Goal: Information Seeking & Learning: Learn about a topic

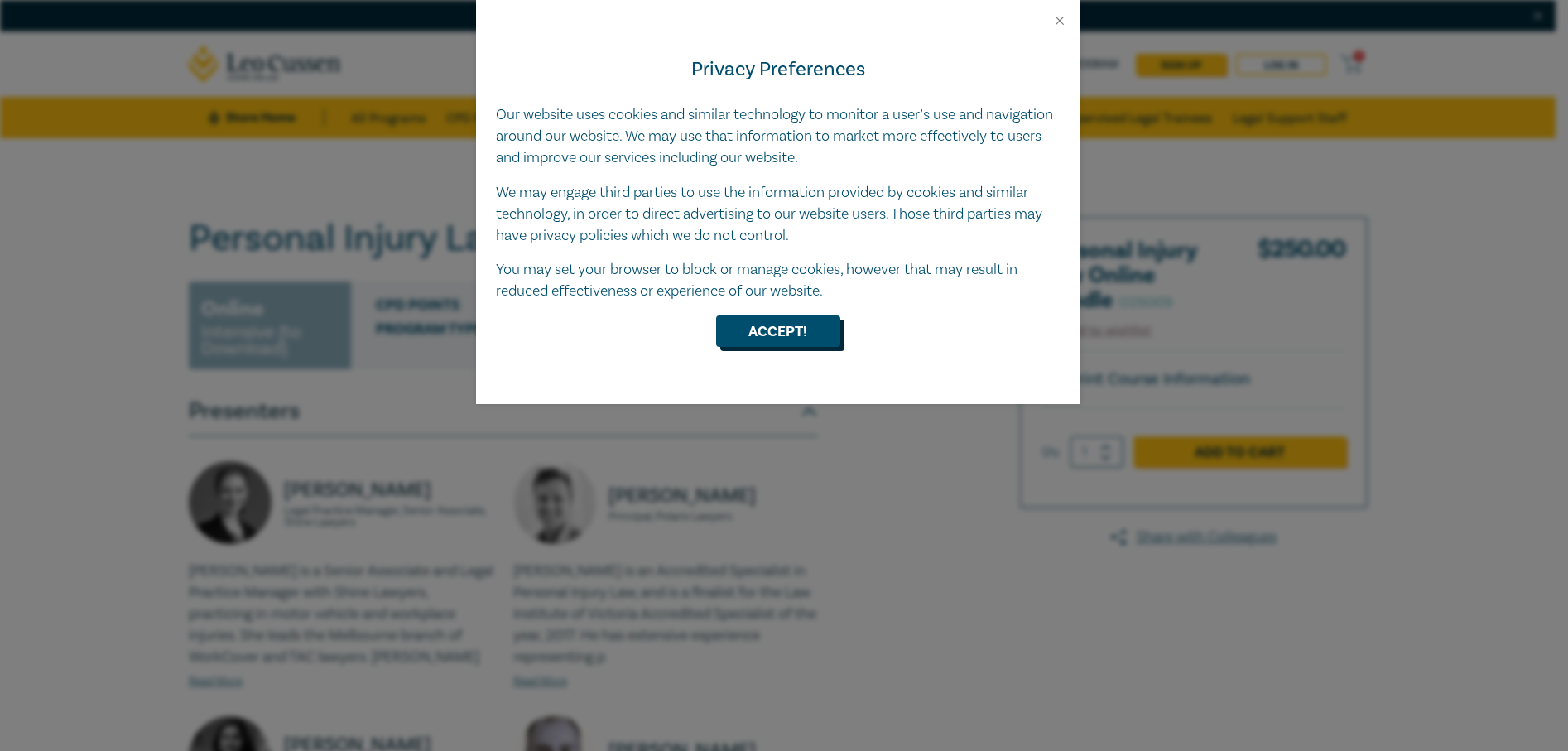
click at [813, 337] on button "Accept!" at bounding box center [778, 331] width 124 height 31
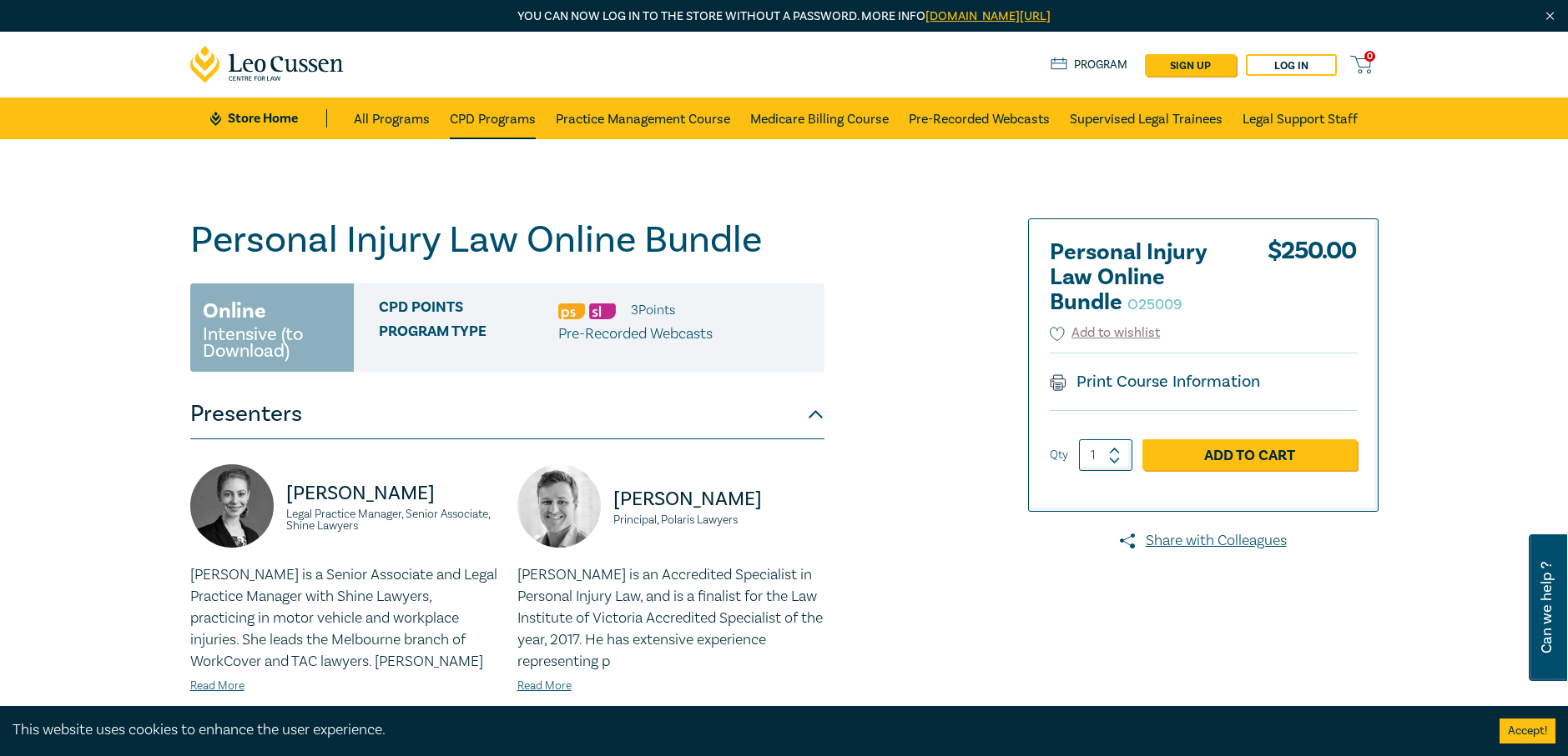
click at [512, 116] on link "CPD Programs" at bounding box center [493, 119] width 86 height 42
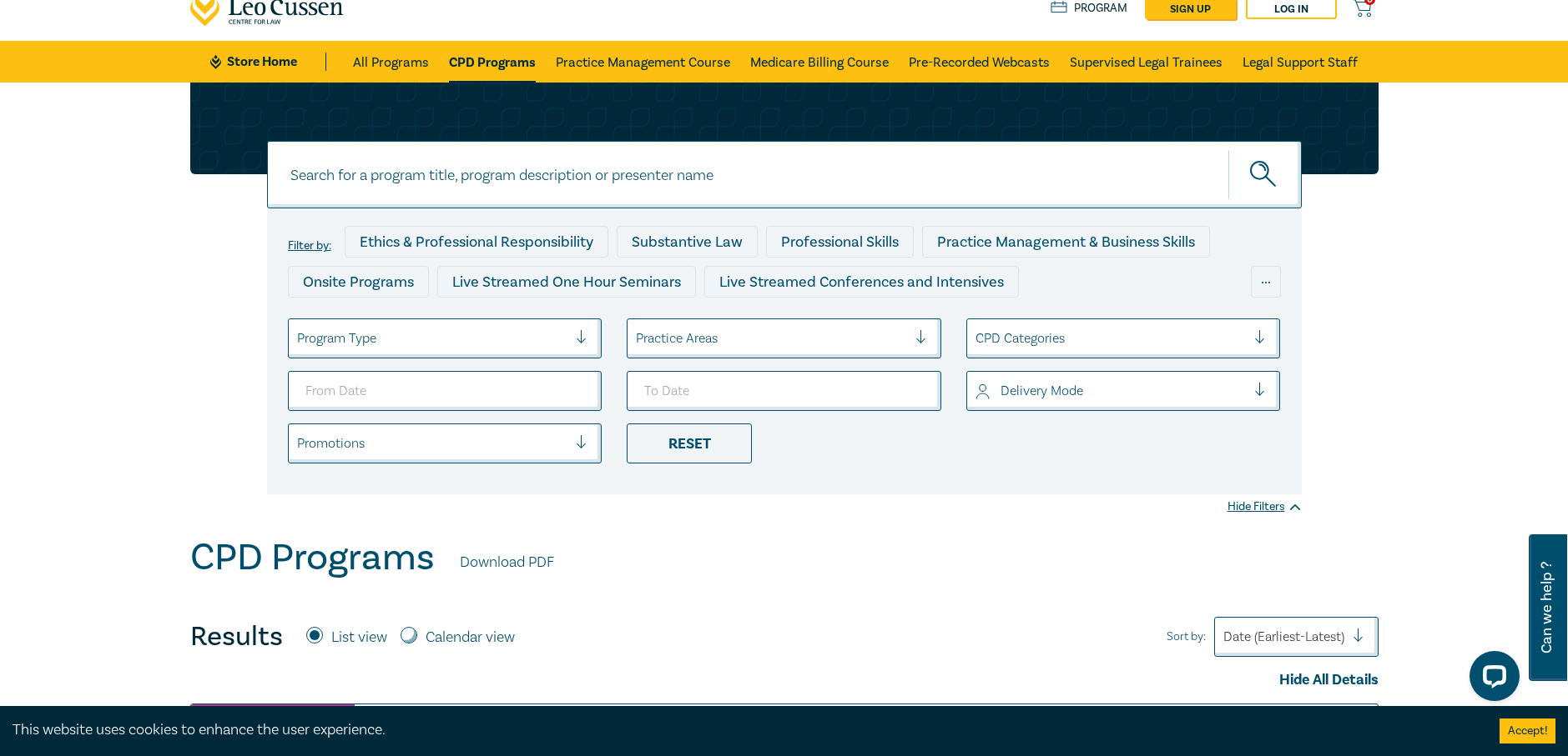
scroll to position [250, 0]
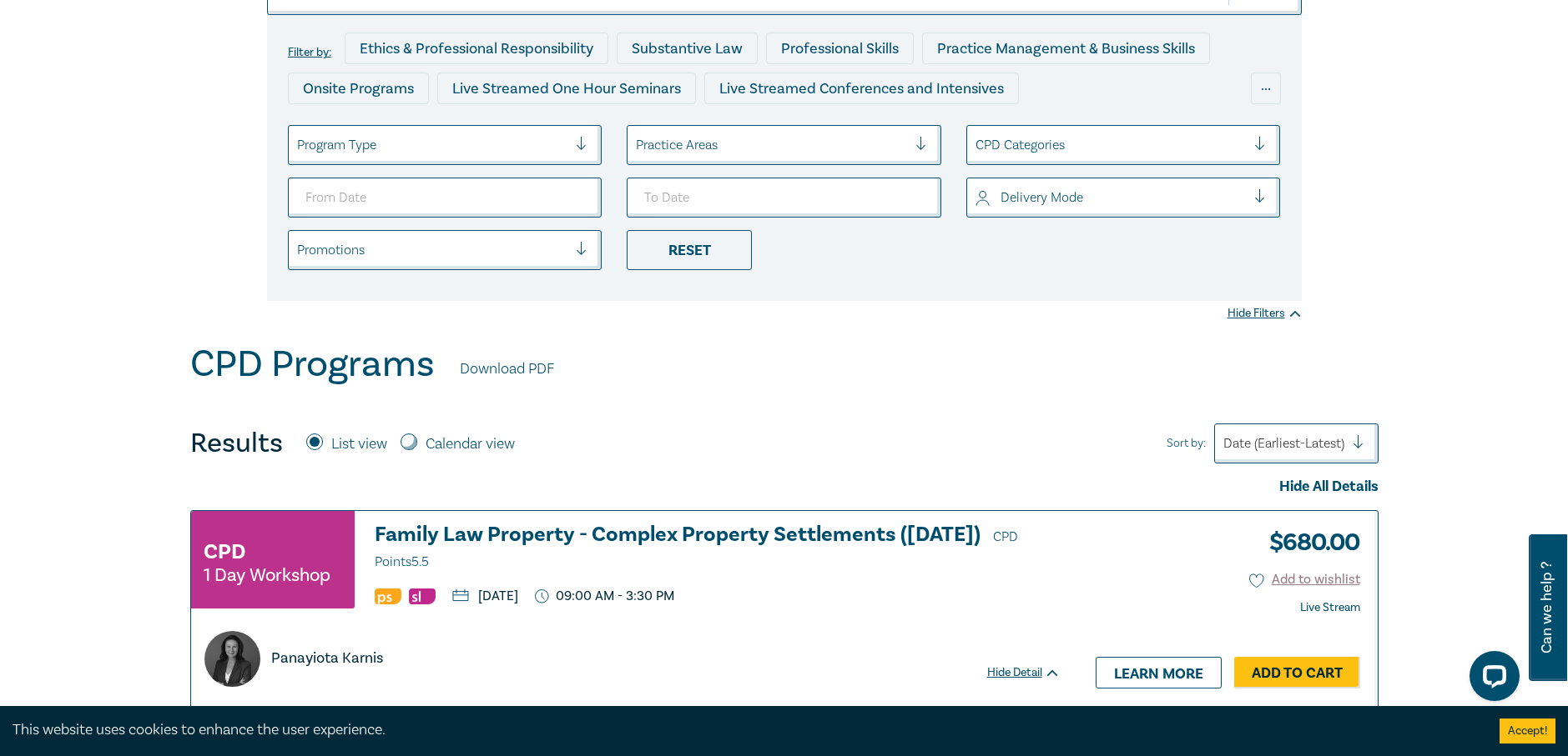
click at [1327, 437] on div at bounding box center [1283, 443] width 121 height 22
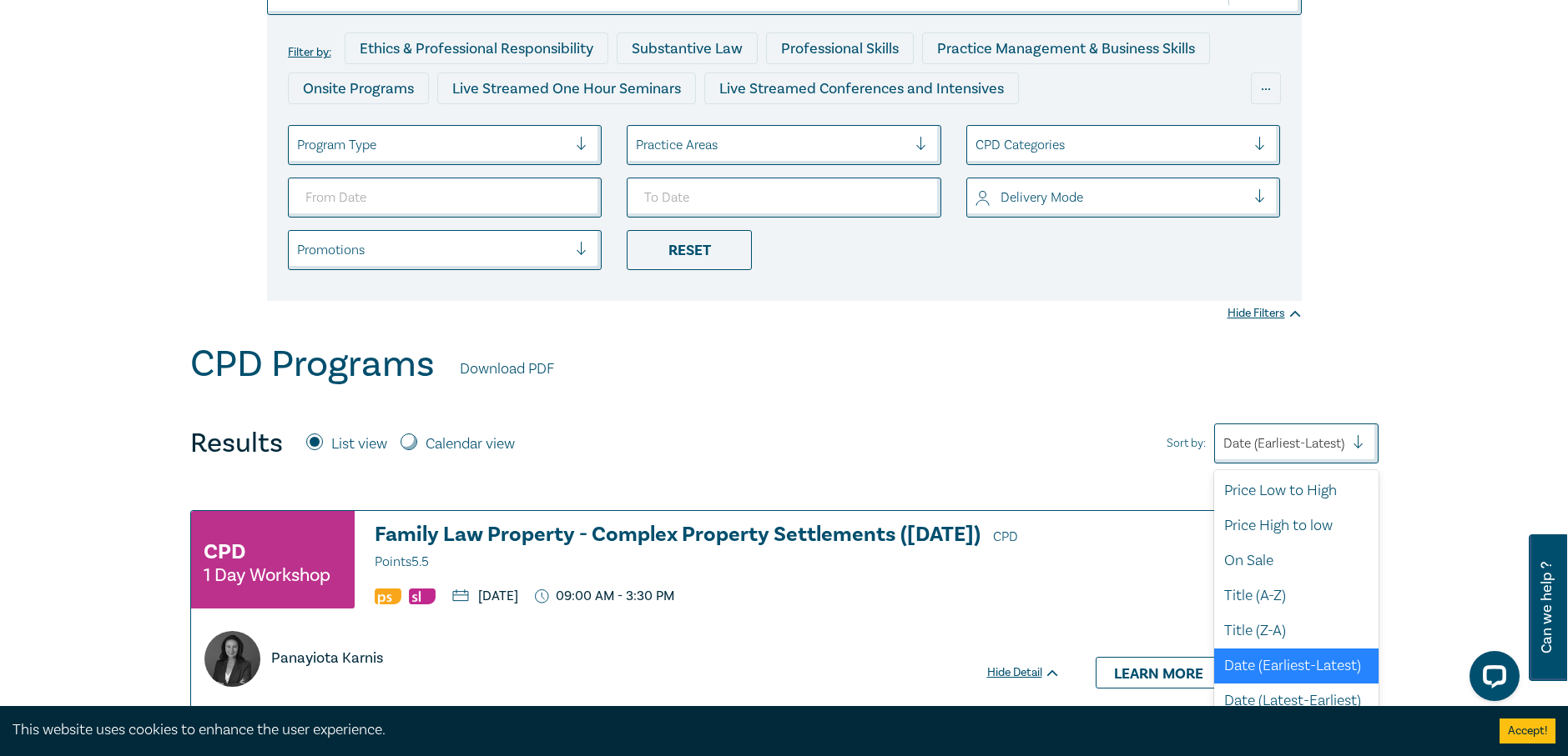
scroll to position [4, 0]
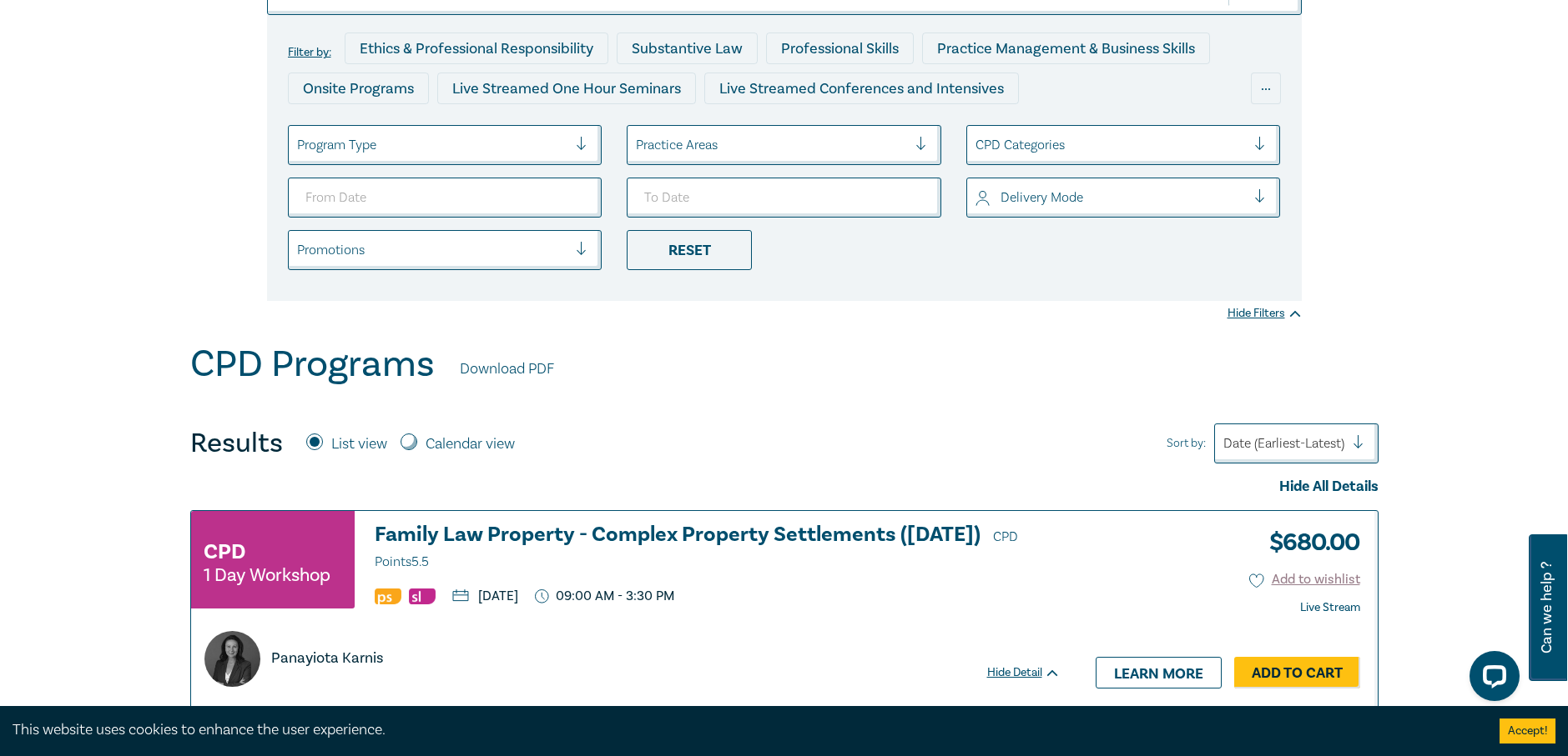
click at [1327, 437] on div at bounding box center [1283, 443] width 121 height 22
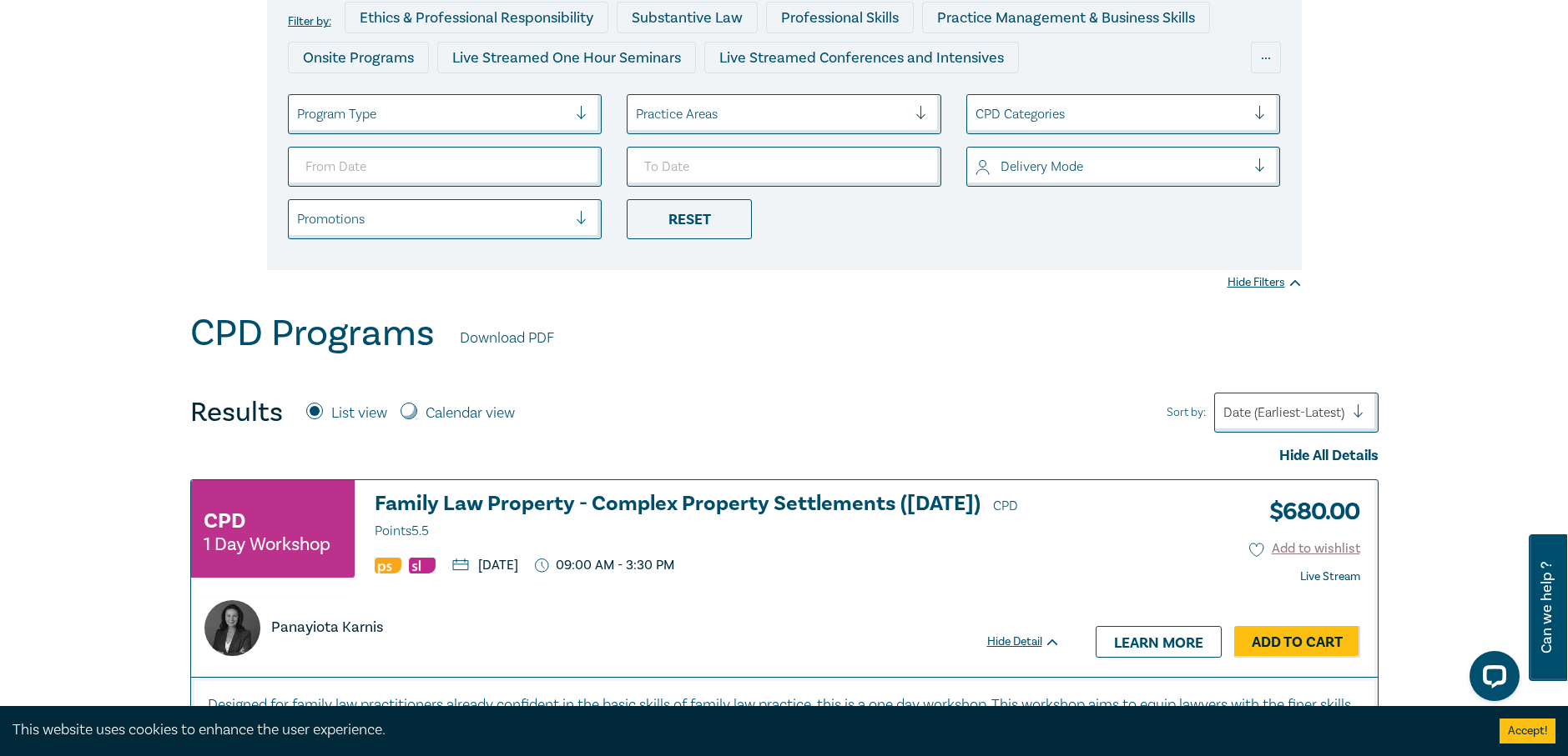
scroll to position [0, 0]
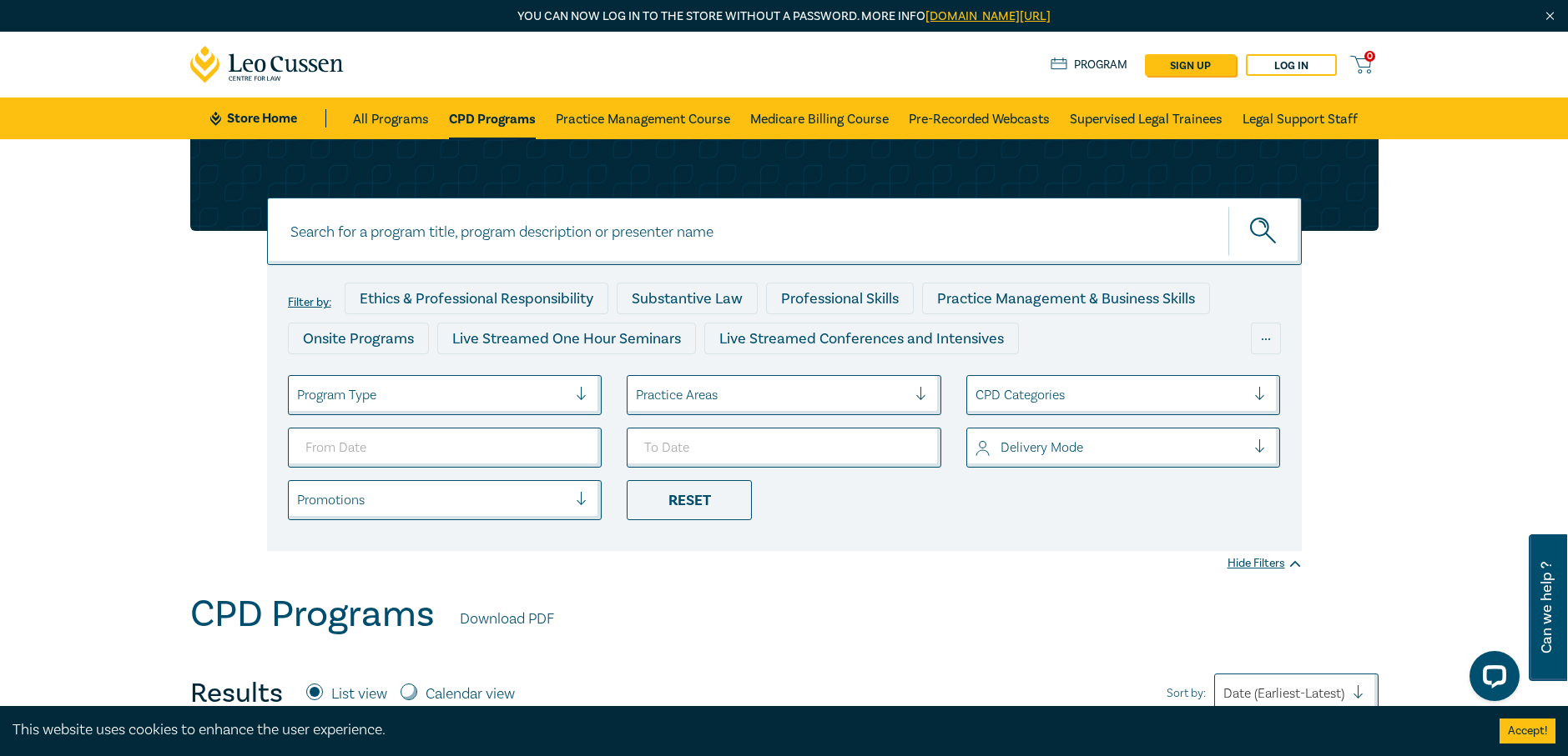
click at [613, 230] on input at bounding box center [784, 230] width 1035 height 67
type input "South Australia"
click at [1228, 206] on button "submit" at bounding box center [1264, 231] width 73 height 51
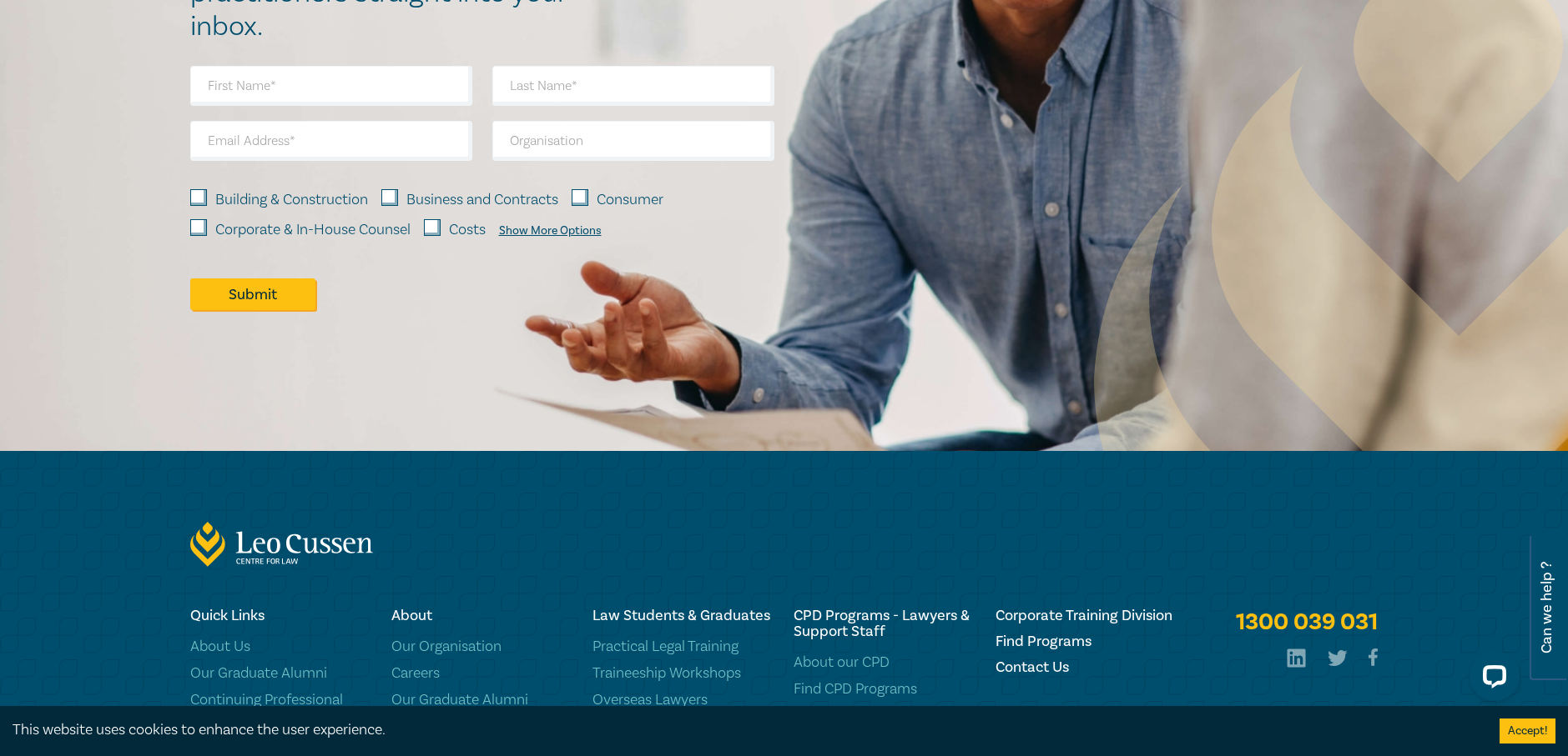
scroll to position [1243, 0]
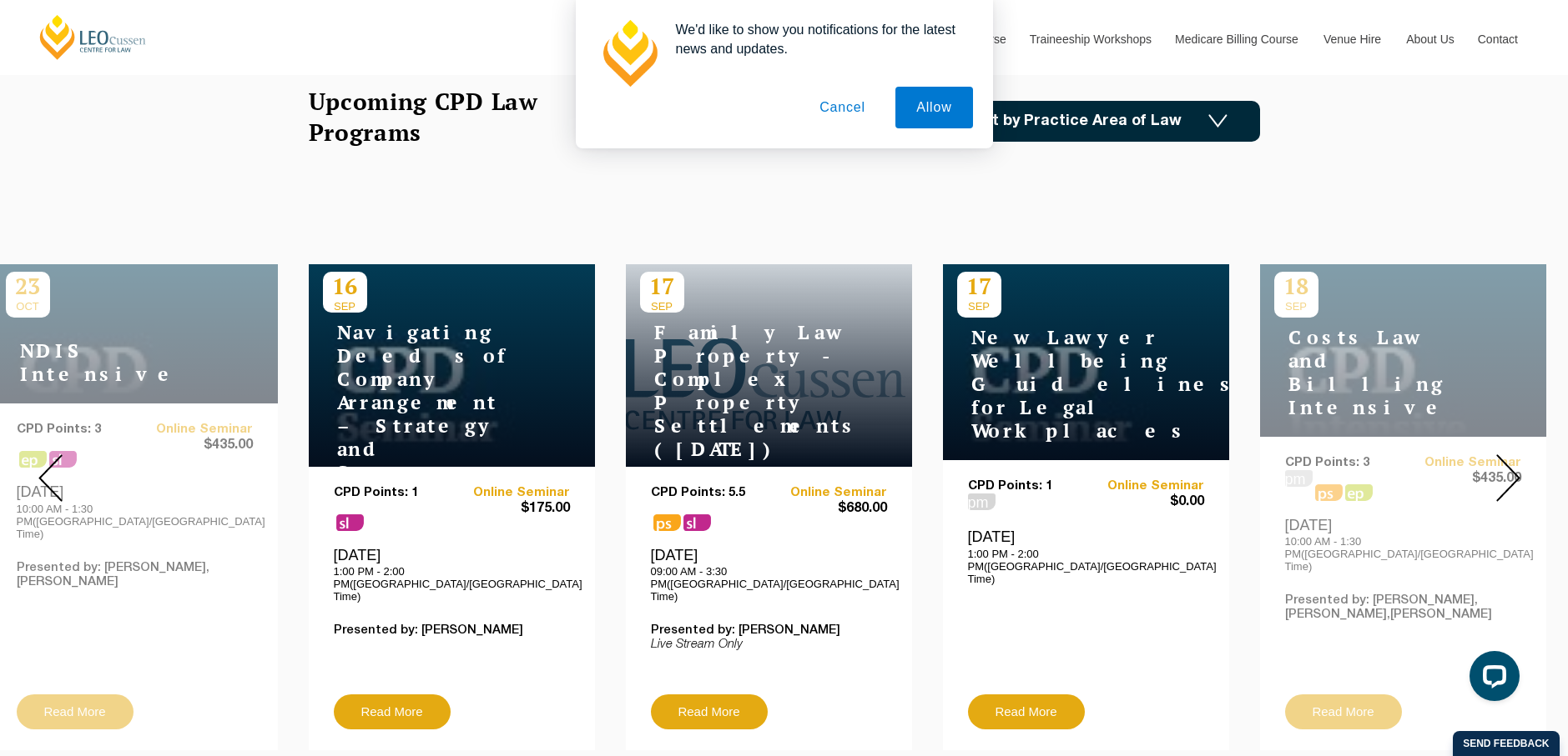
click at [1496, 465] on img at bounding box center [1507, 478] width 24 height 47
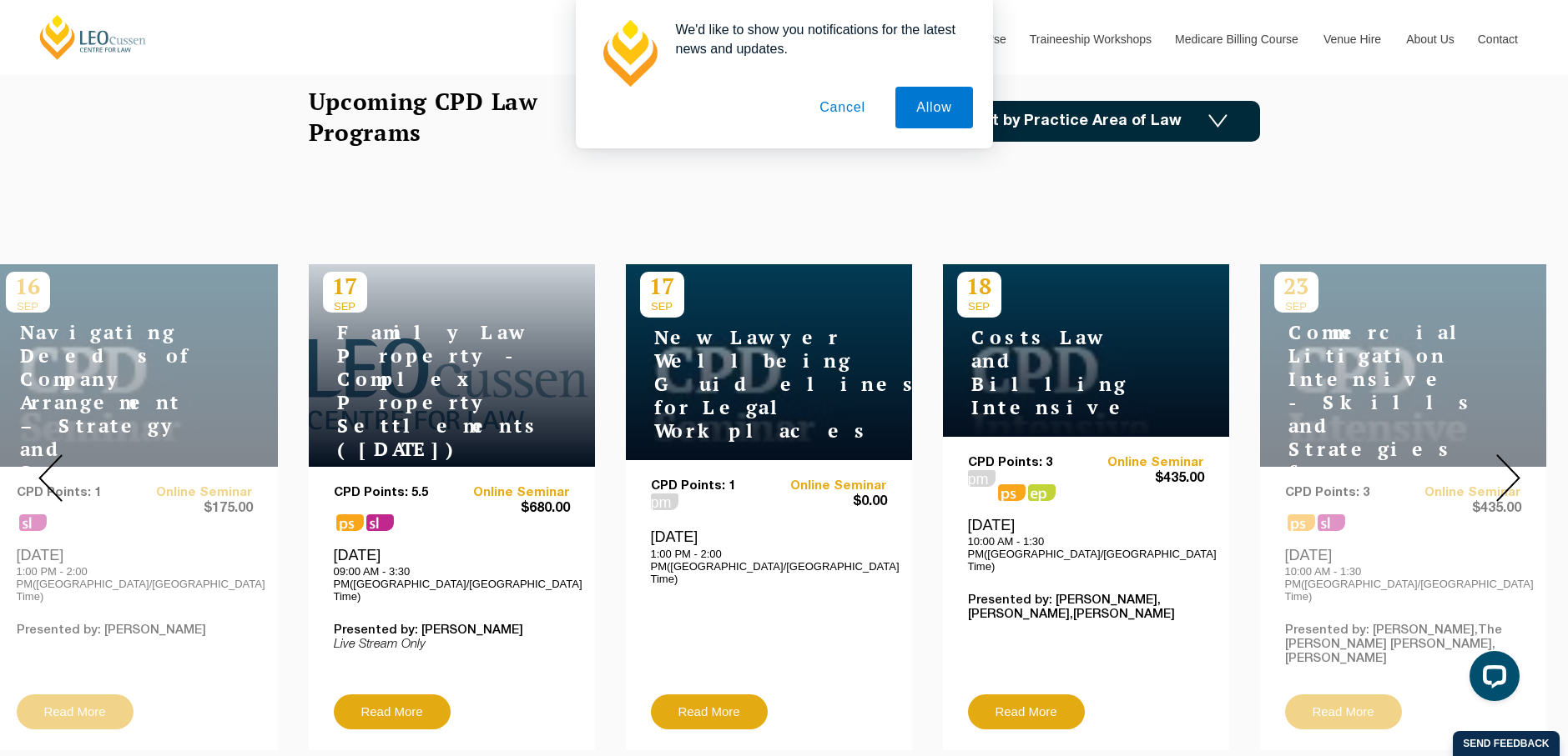
click at [1496, 465] on img at bounding box center [1507, 478] width 24 height 47
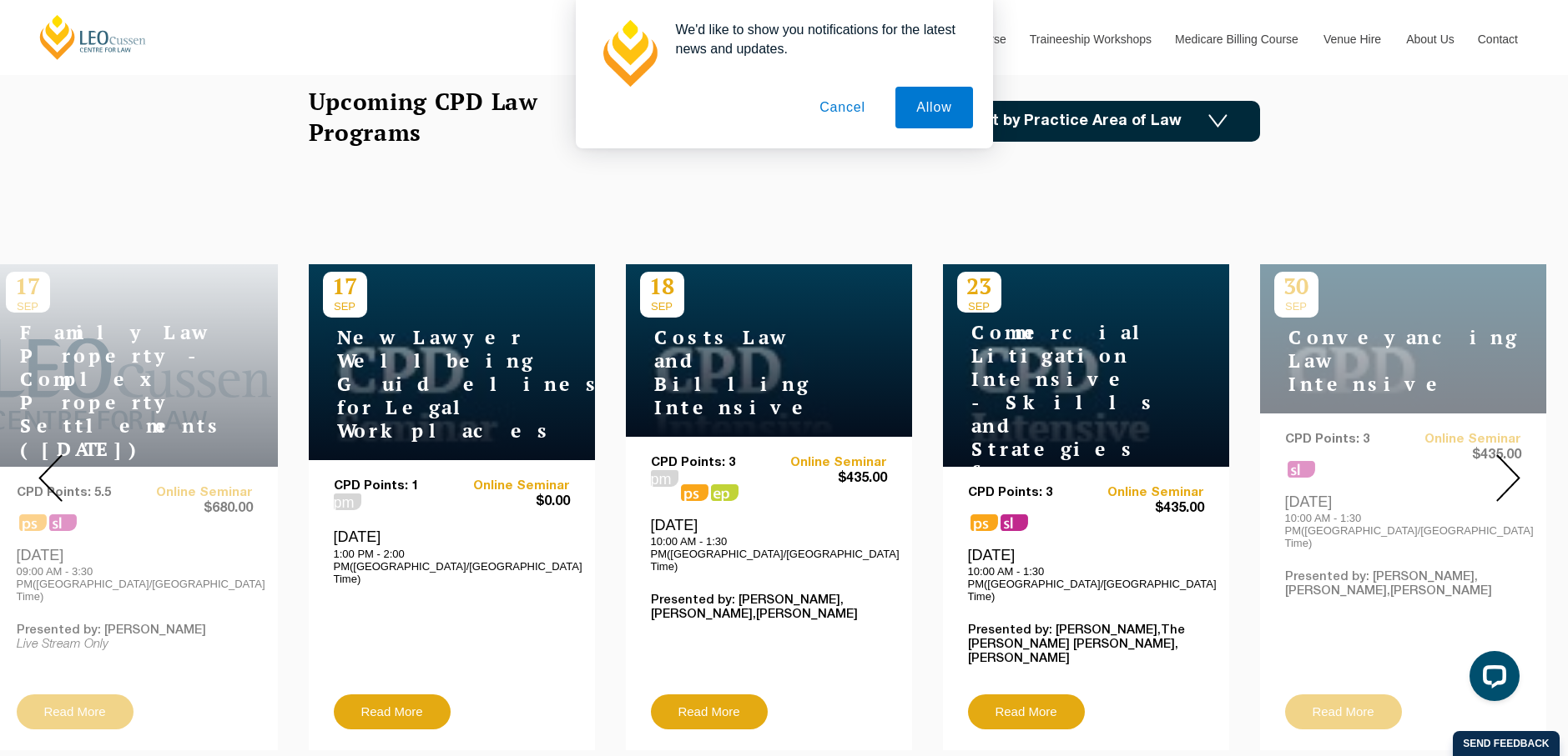
click at [1496, 465] on img at bounding box center [1507, 478] width 24 height 47
click at [1501, 469] on img at bounding box center [1507, 478] width 24 height 47
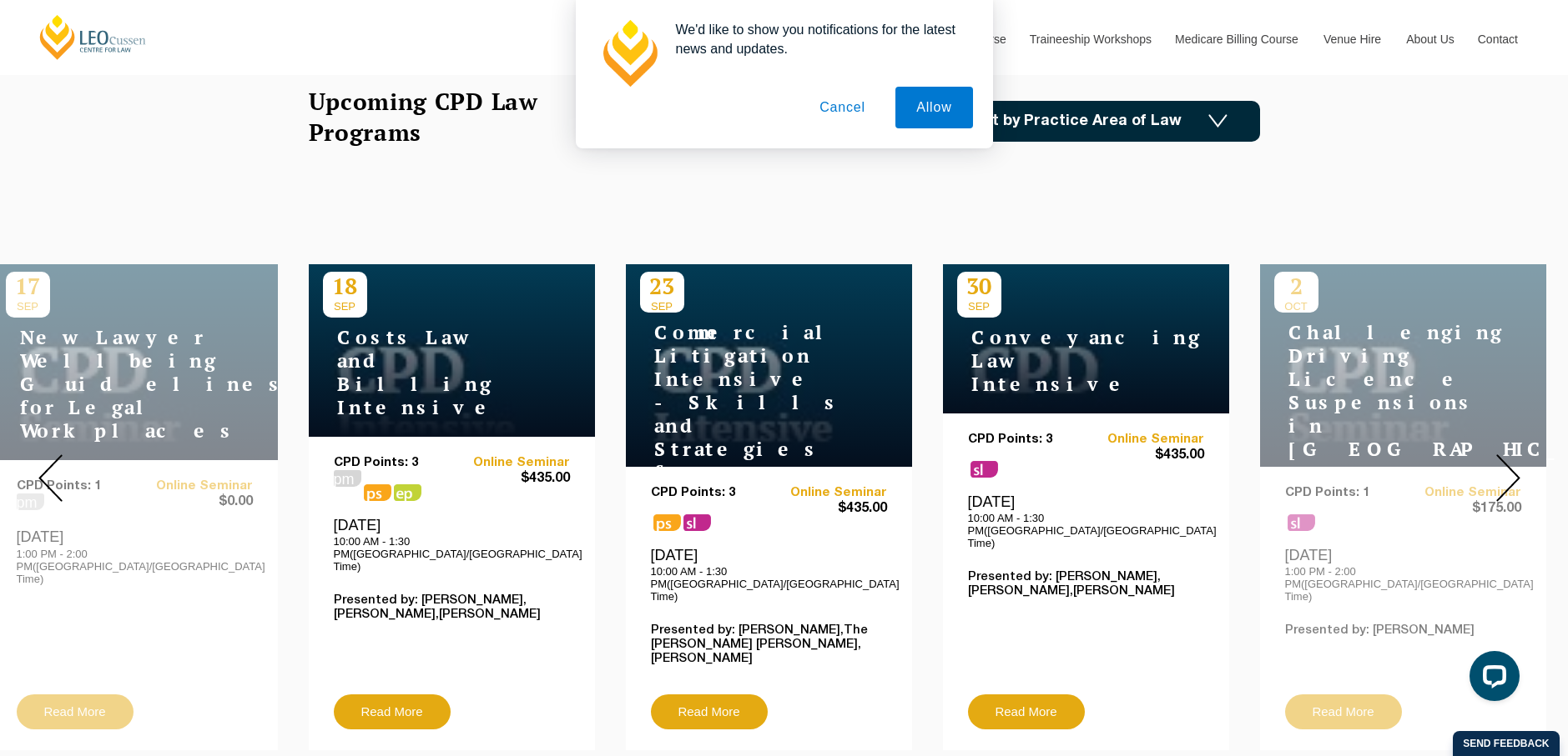
click at [1502, 470] on img at bounding box center [1507, 478] width 24 height 47
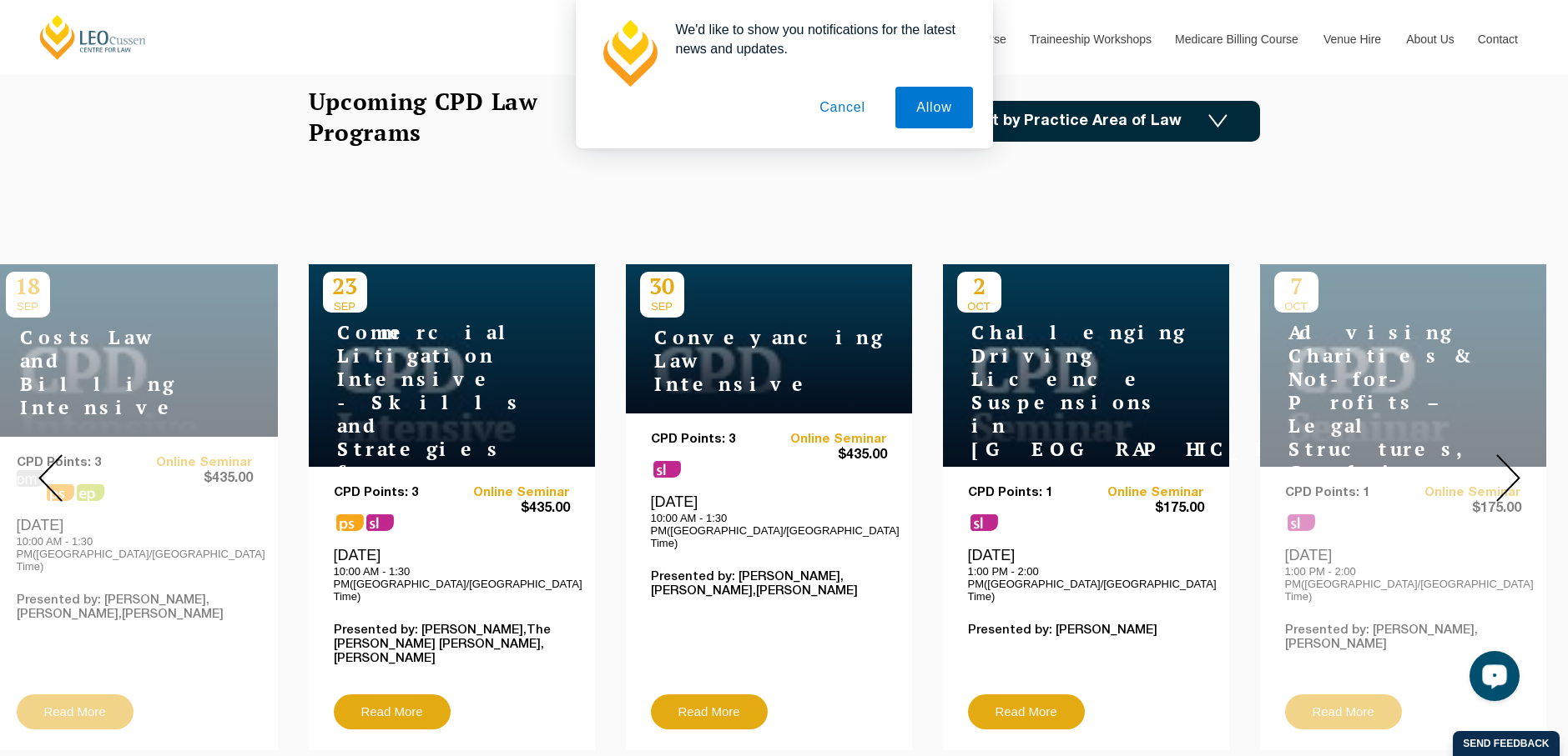
click at [1513, 464] on img at bounding box center [1507, 478] width 24 height 47
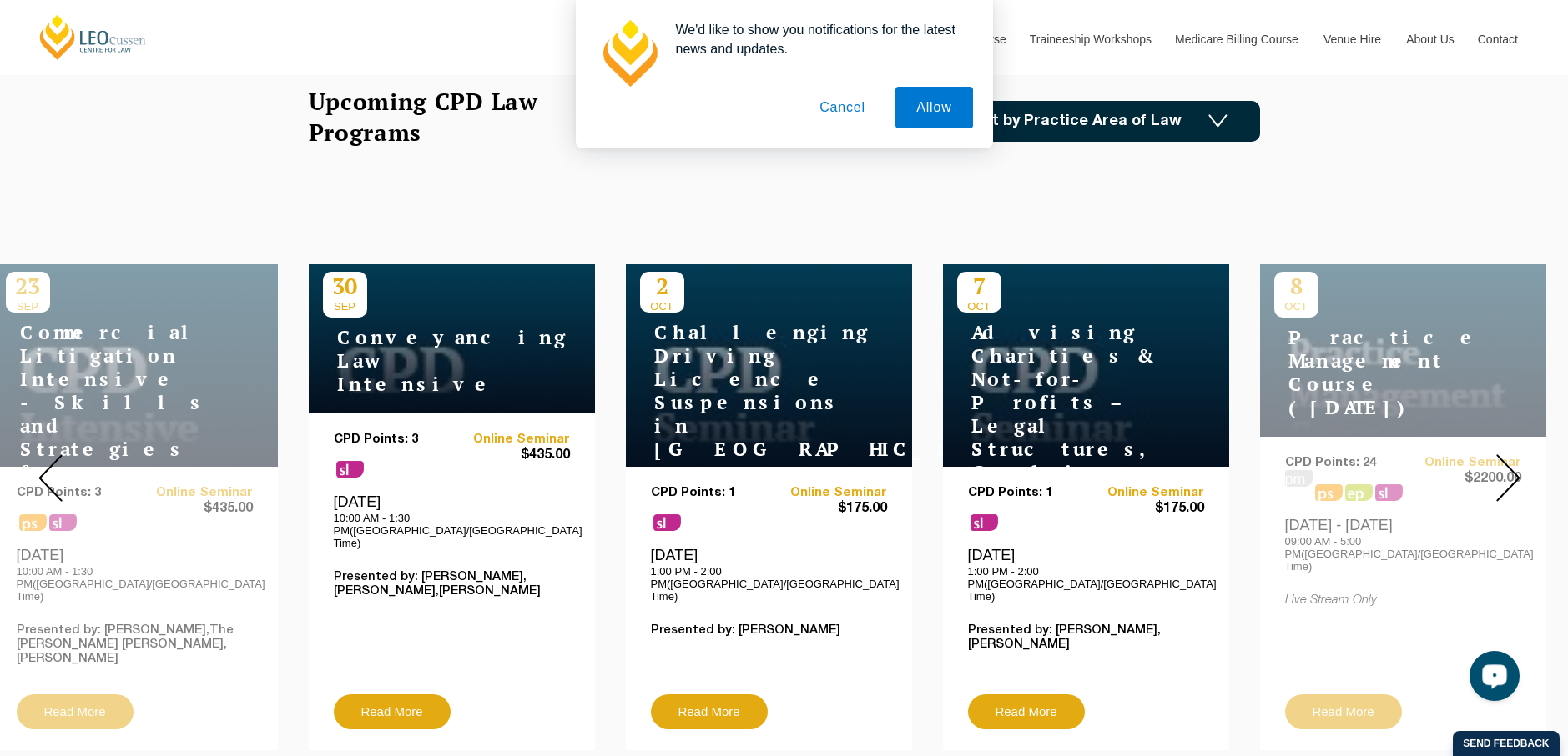
click at [1513, 464] on img at bounding box center [1507, 478] width 24 height 47
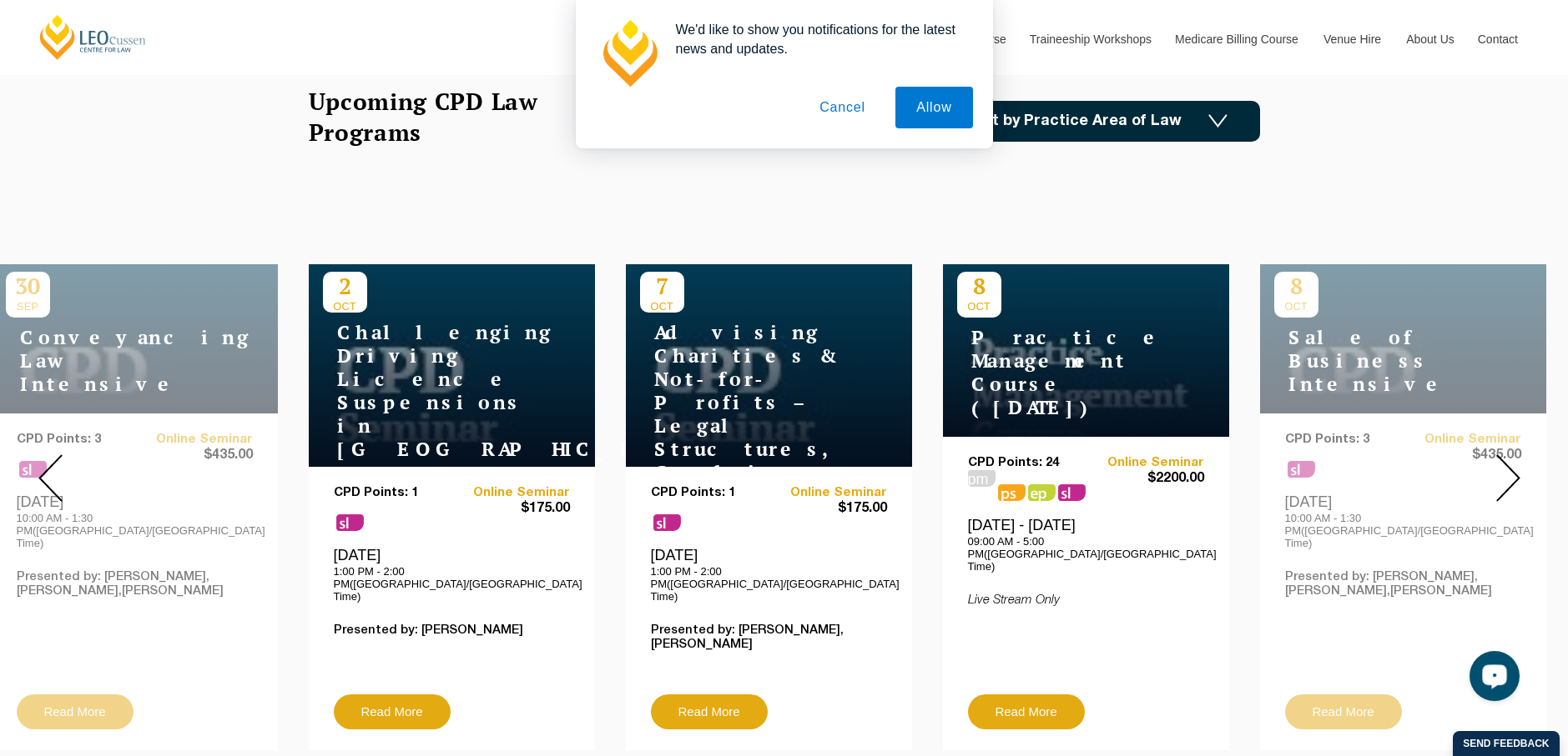
click at [1513, 464] on img at bounding box center [1507, 478] width 24 height 47
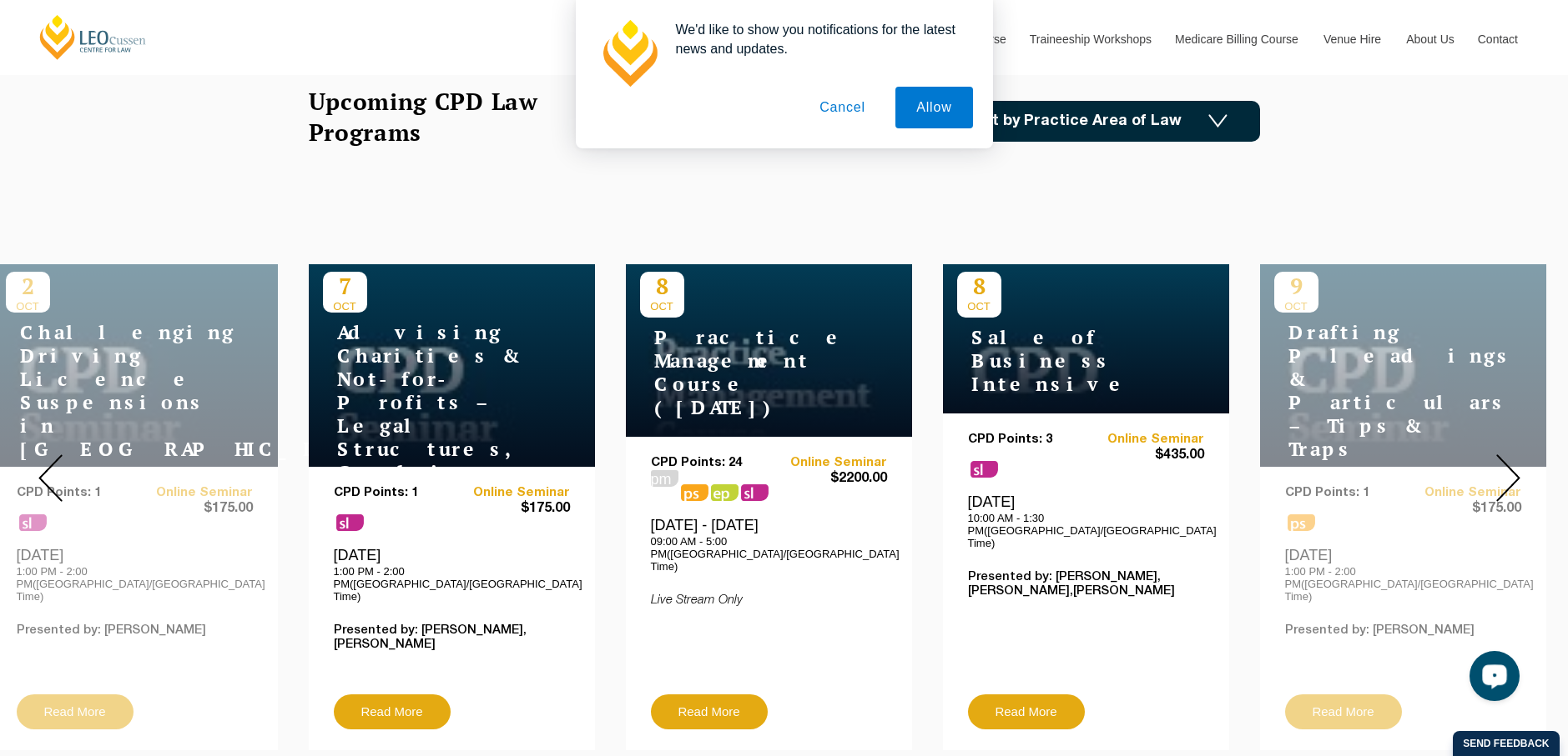
click at [1513, 464] on img at bounding box center [1507, 478] width 24 height 47
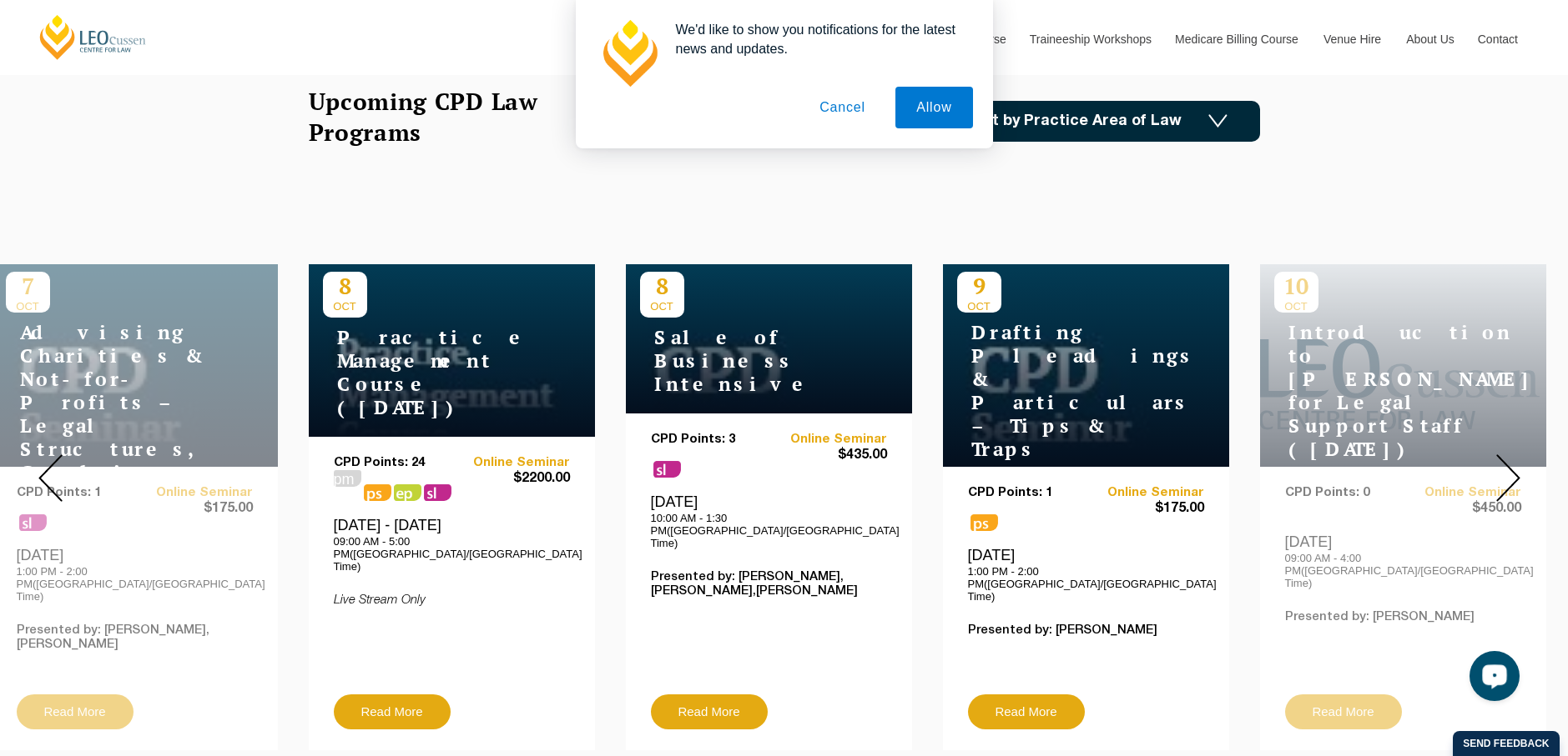
click at [1513, 464] on img at bounding box center [1507, 478] width 24 height 47
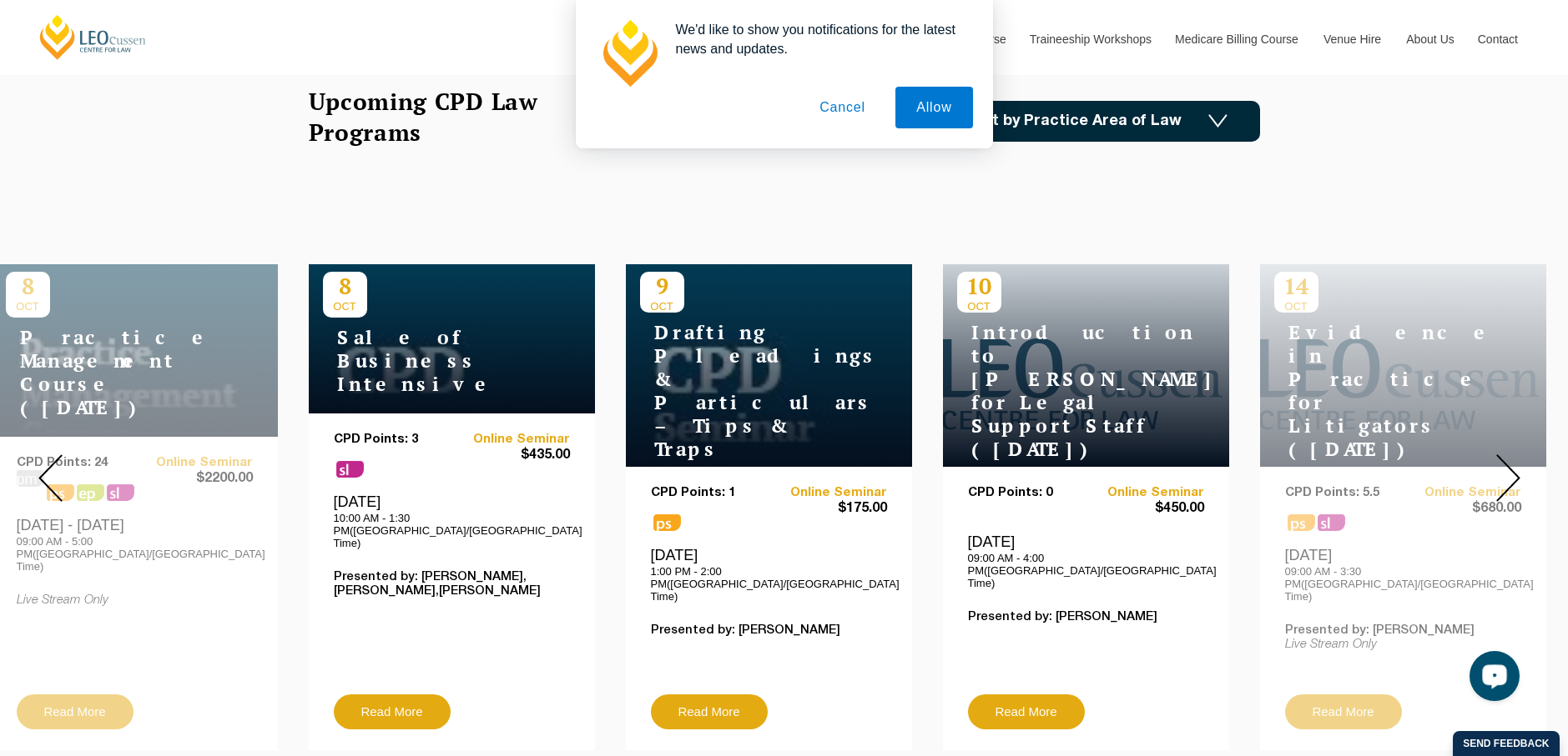
click at [1513, 464] on img at bounding box center [1507, 478] width 24 height 47
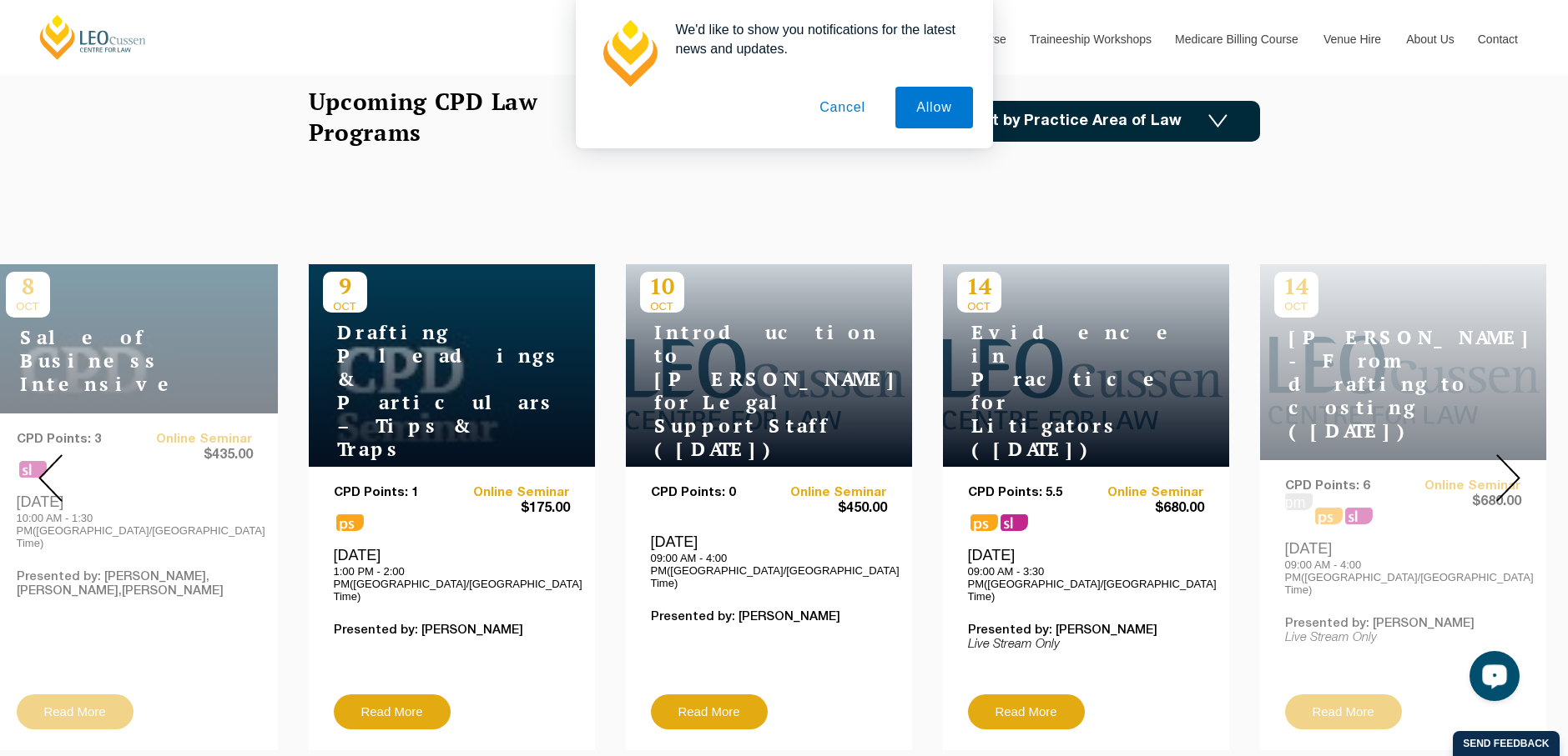
click at [1513, 464] on img at bounding box center [1507, 478] width 24 height 47
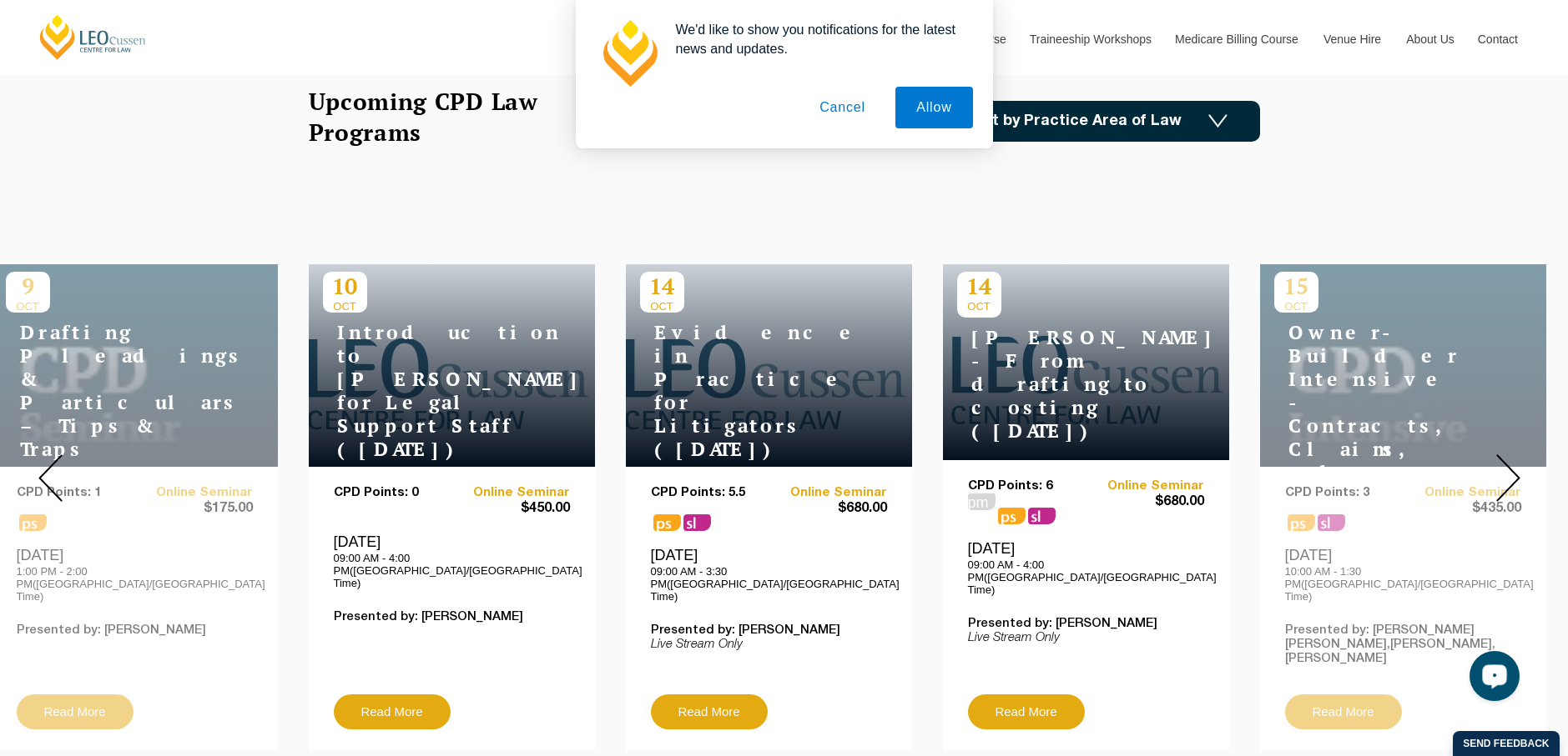
click at [1513, 465] on img at bounding box center [1507, 478] width 24 height 47
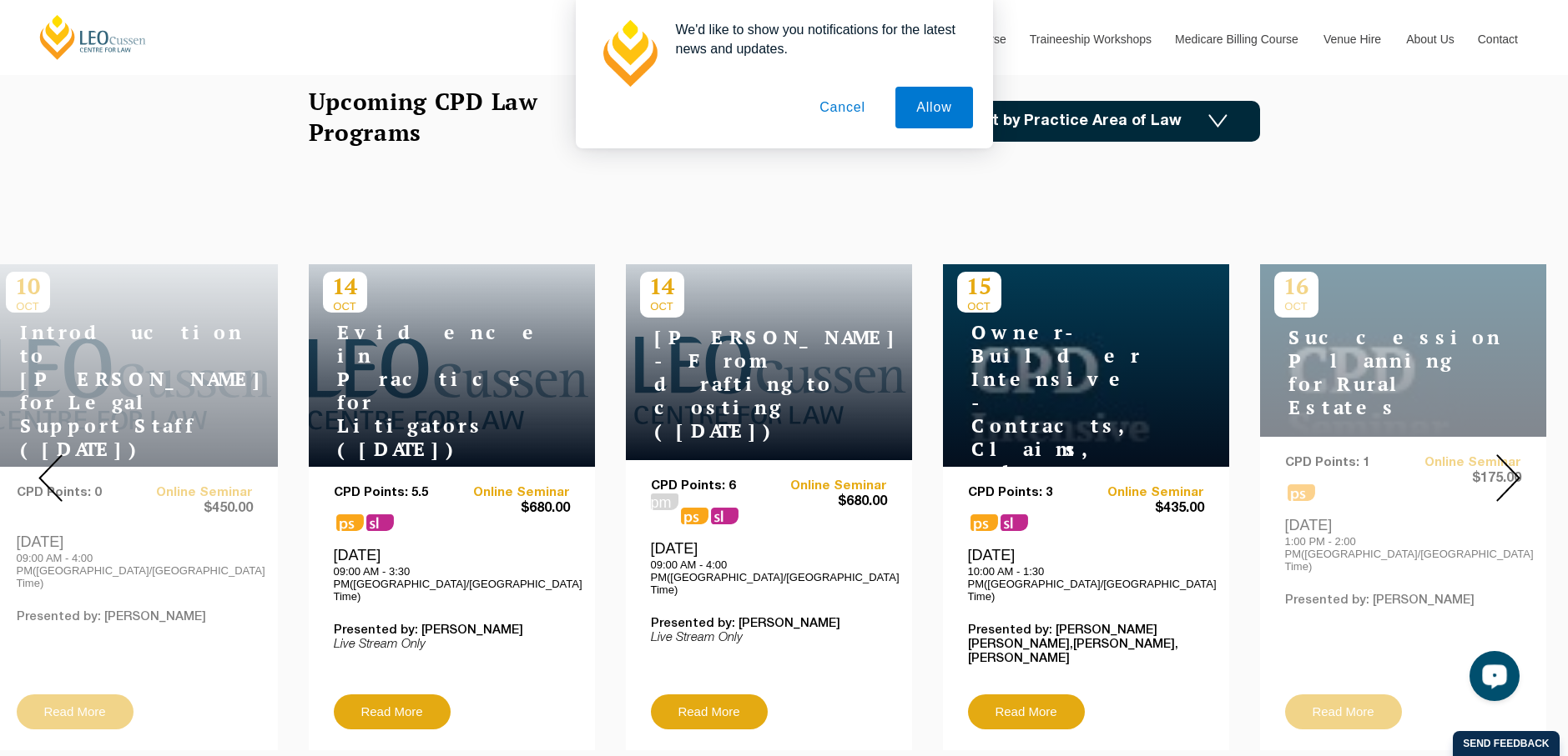
click at [1513, 465] on img at bounding box center [1507, 478] width 24 height 47
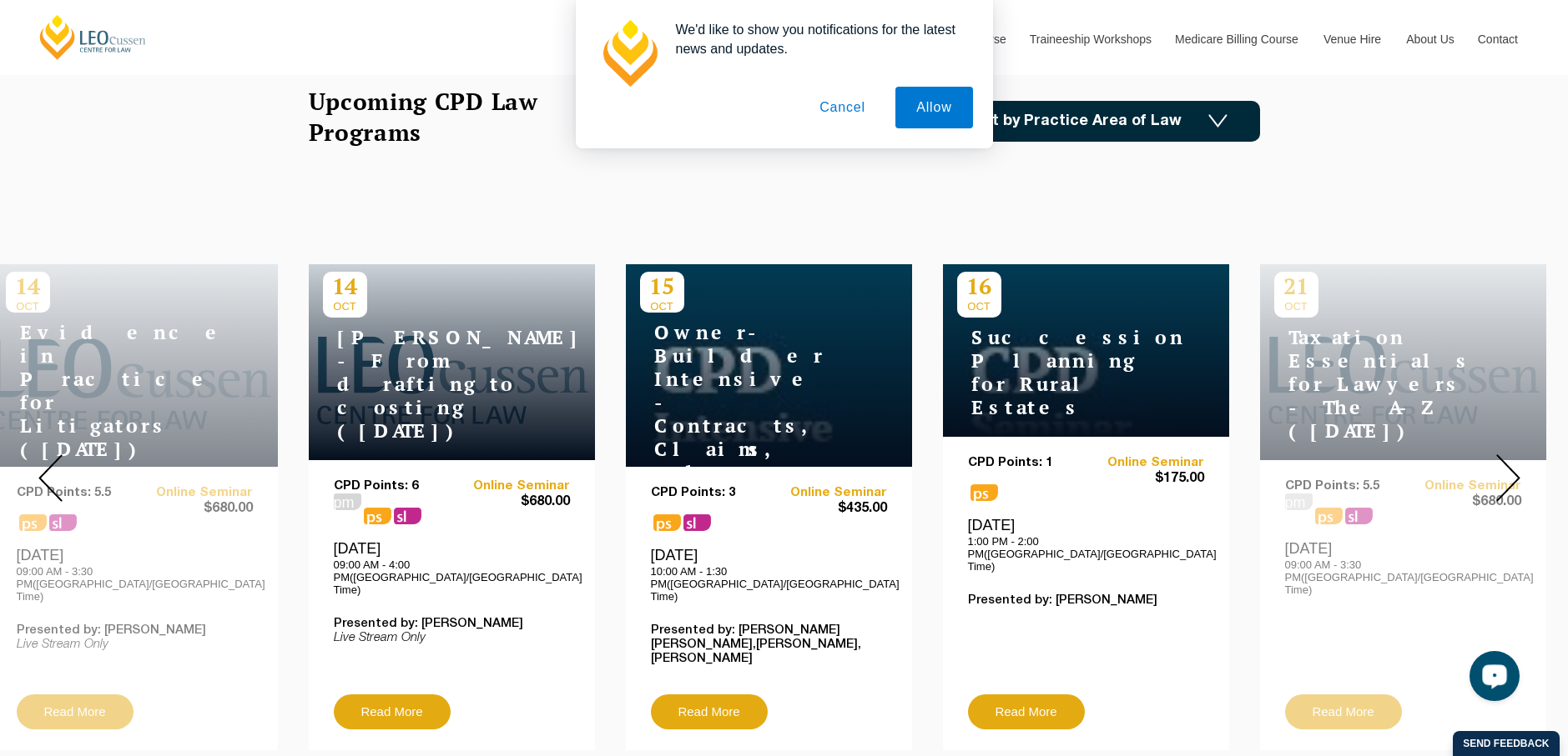
click at [1513, 465] on img at bounding box center [1507, 478] width 24 height 47
click at [1151, 395] on h4 "Succession Planning for Rural Estates" at bounding box center [1061, 373] width 209 height 93
click at [1125, 456] on link "Online Seminar" at bounding box center [1144, 463] width 119 height 14
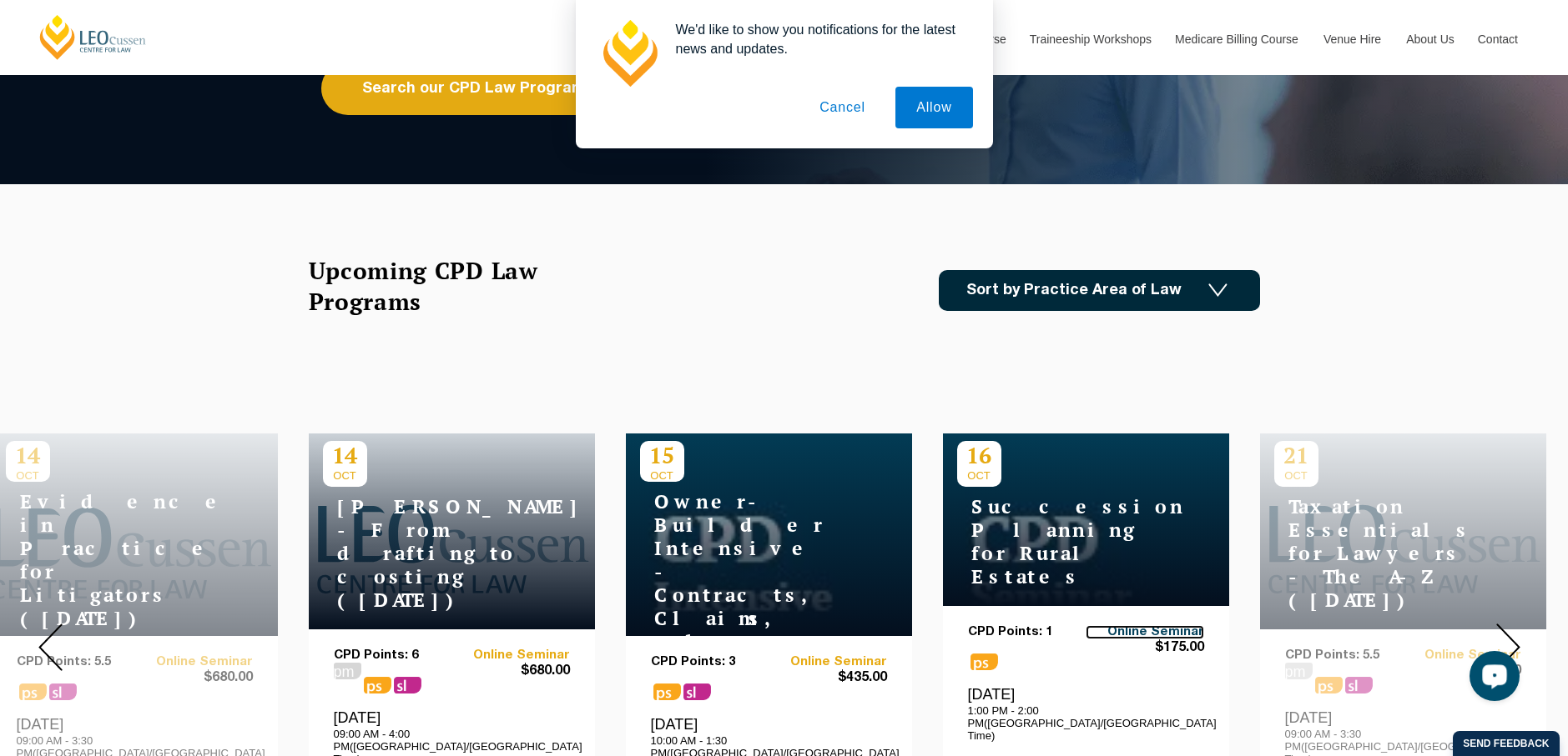
scroll to position [500, 0]
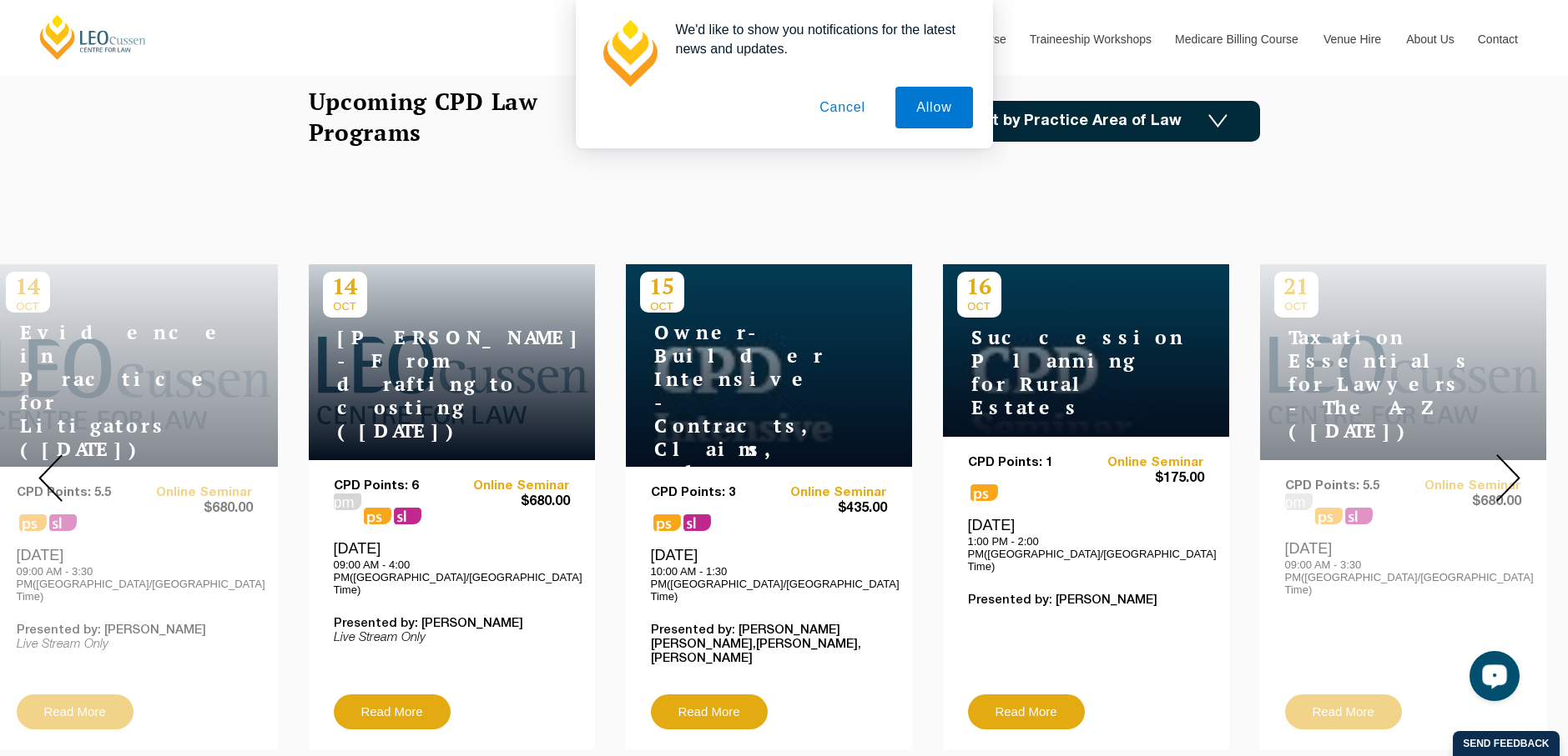
click at [1513, 455] on img at bounding box center [1507, 478] width 24 height 47
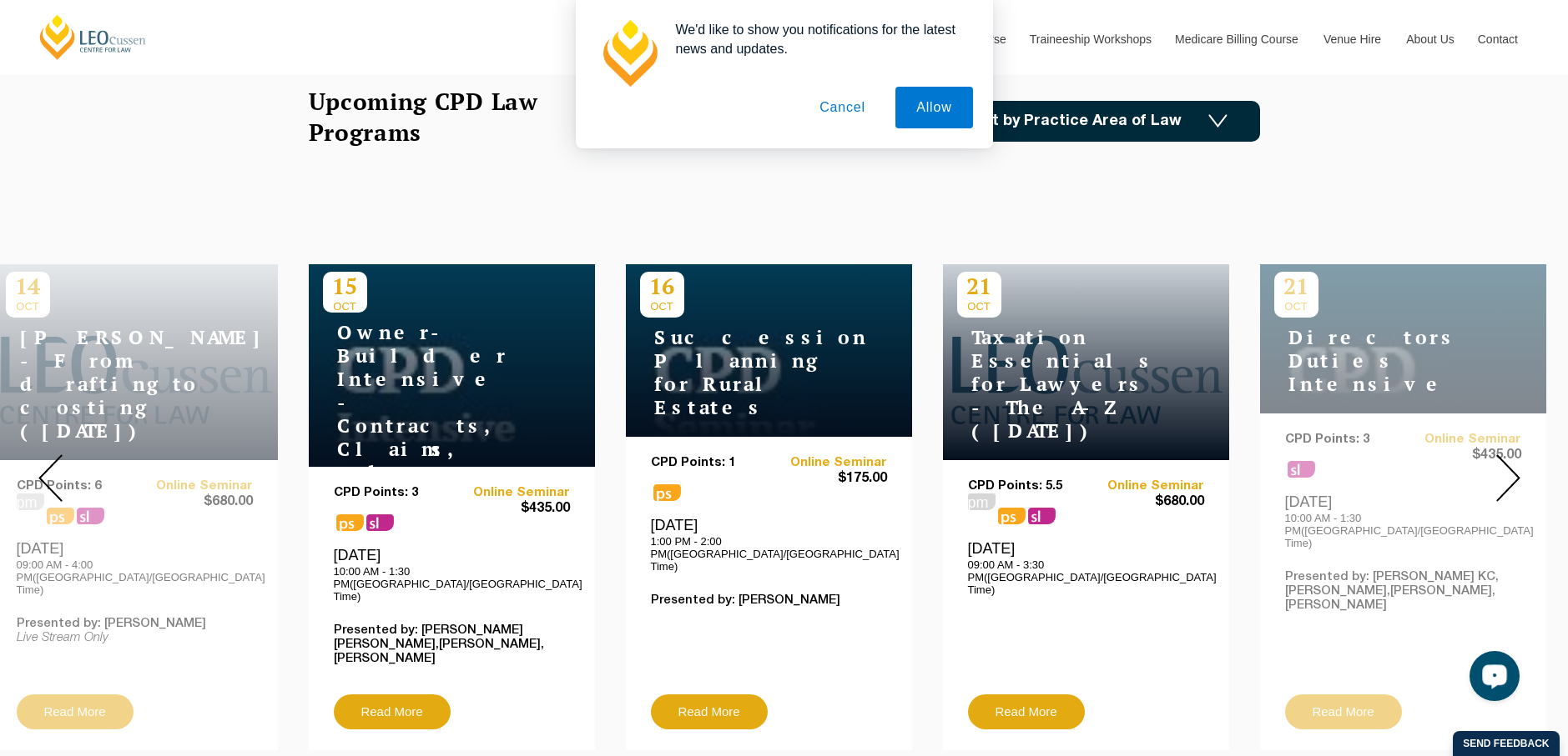
click at [1513, 455] on img at bounding box center [1507, 478] width 24 height 47
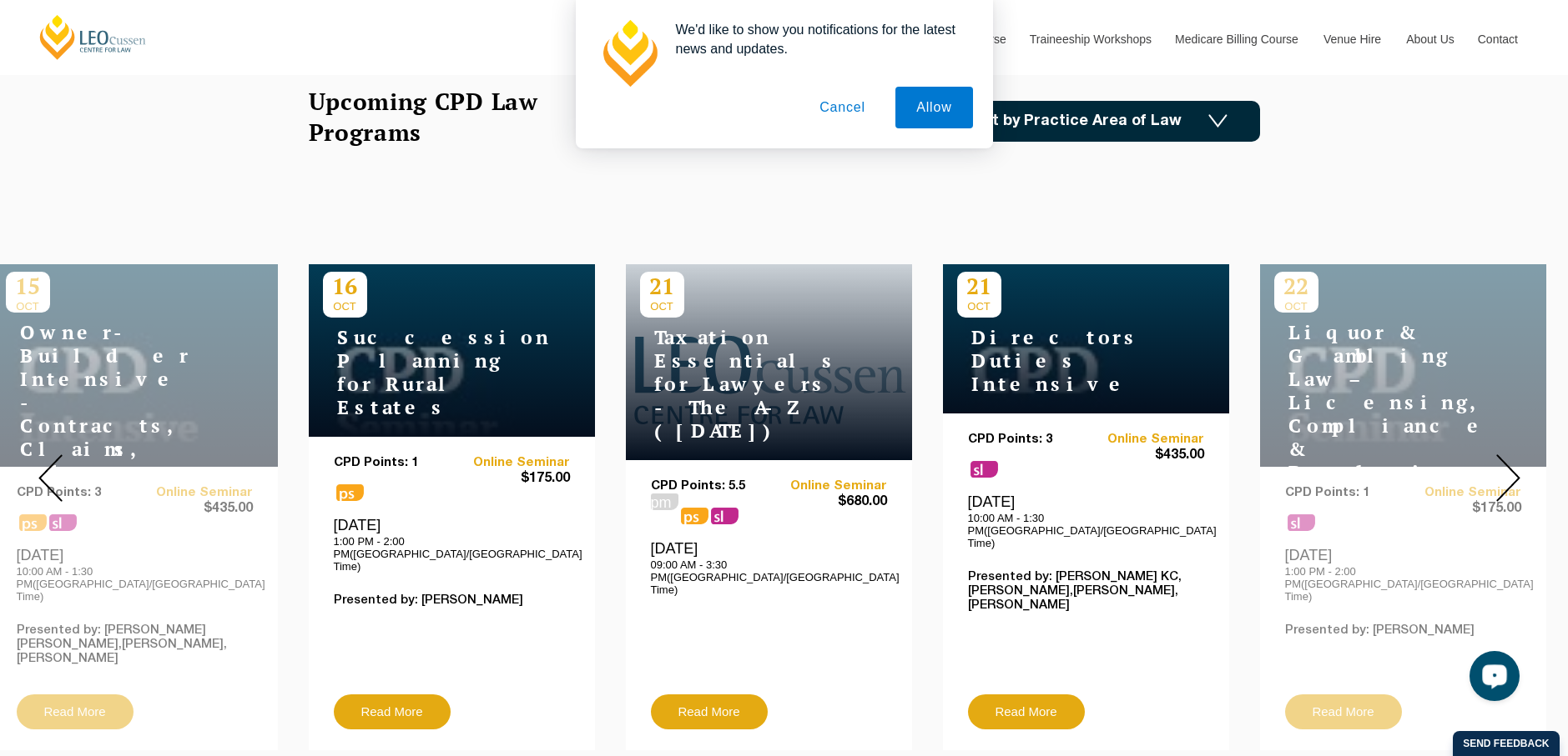
click at [1513, 455] on img at bounding box center [1507, 478] width 24 height 47
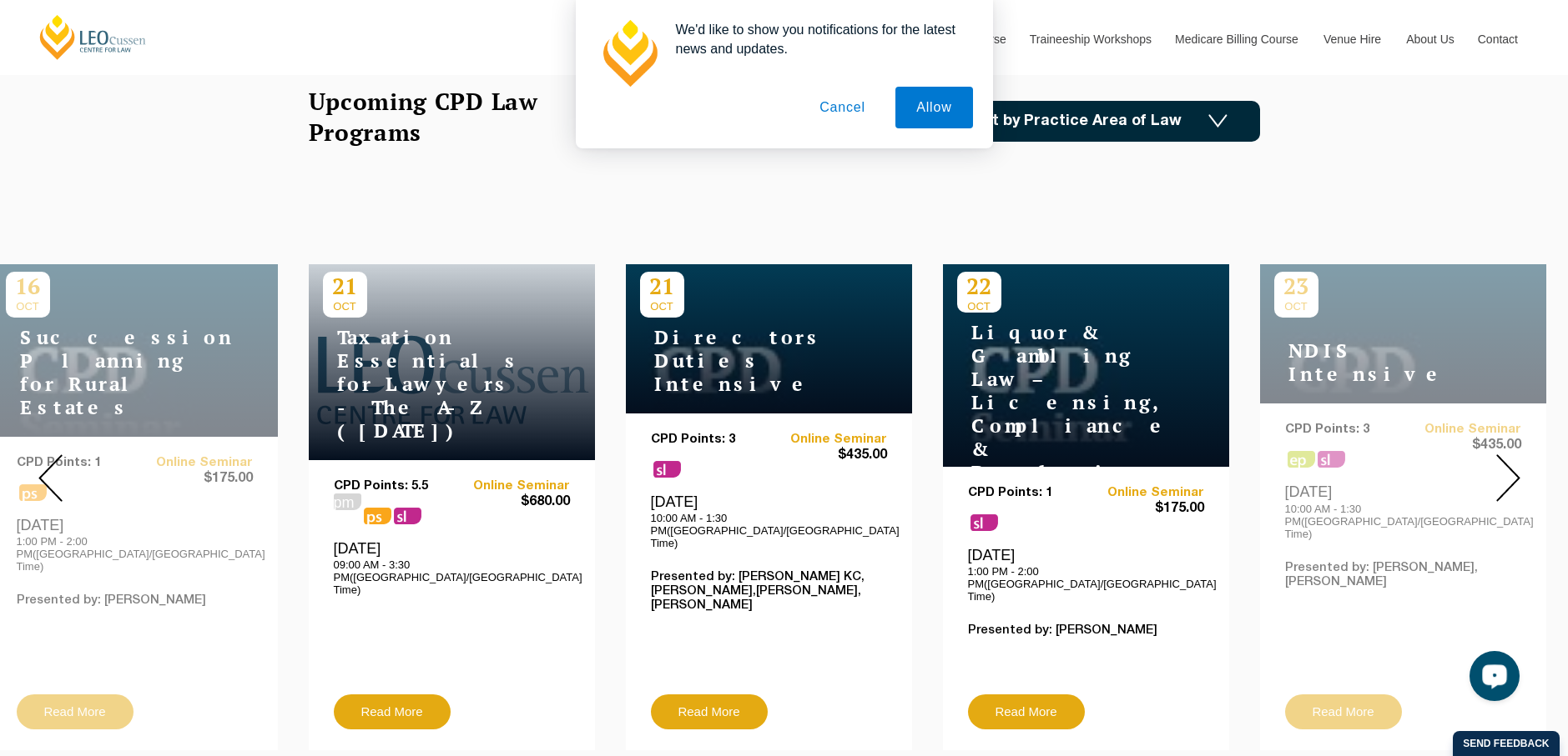
click at [1513, 455] on img at bounding box center [1507, 478] width 24 height 47
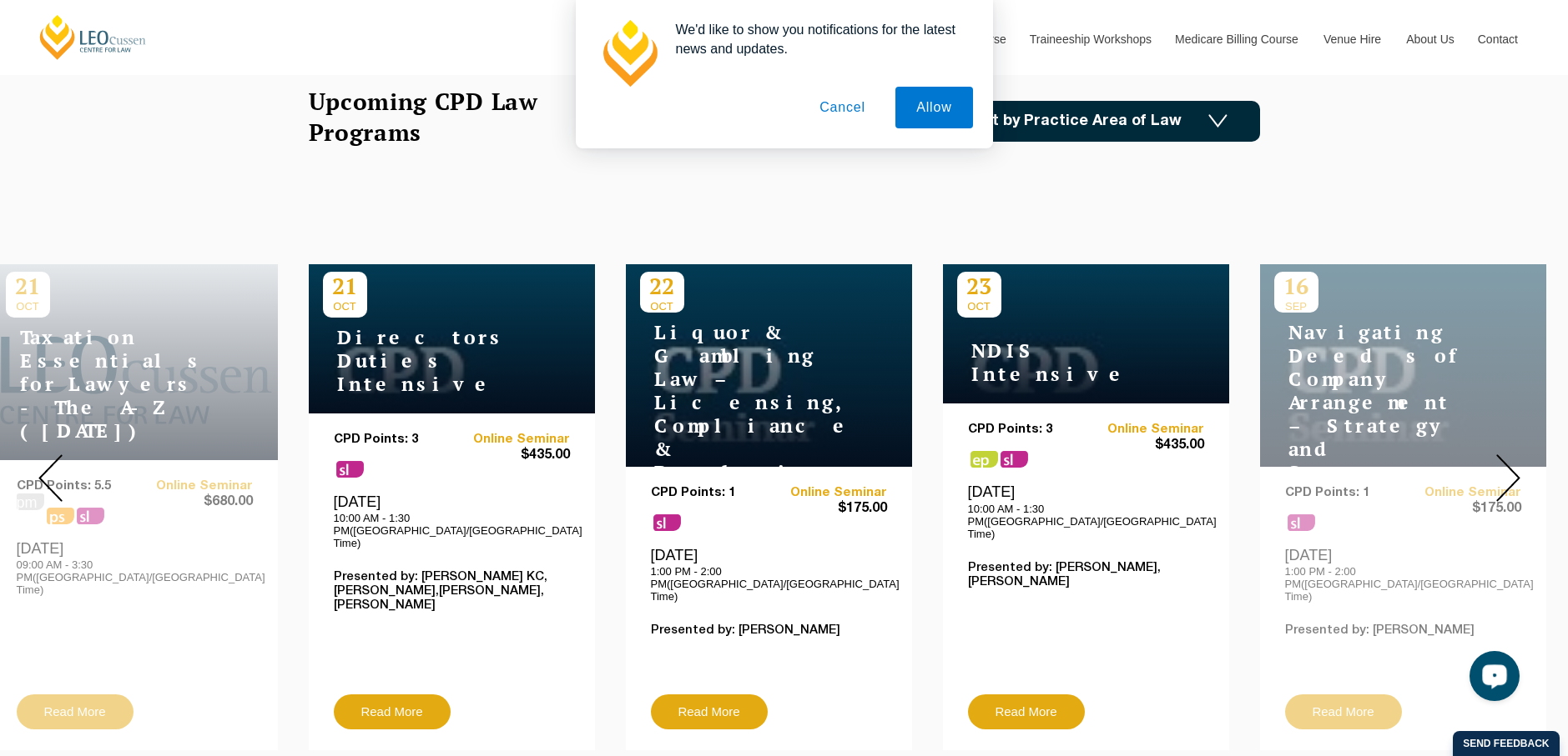
click at [1509, 465] on img at bounding box center [1507, 478] width 24 height 47
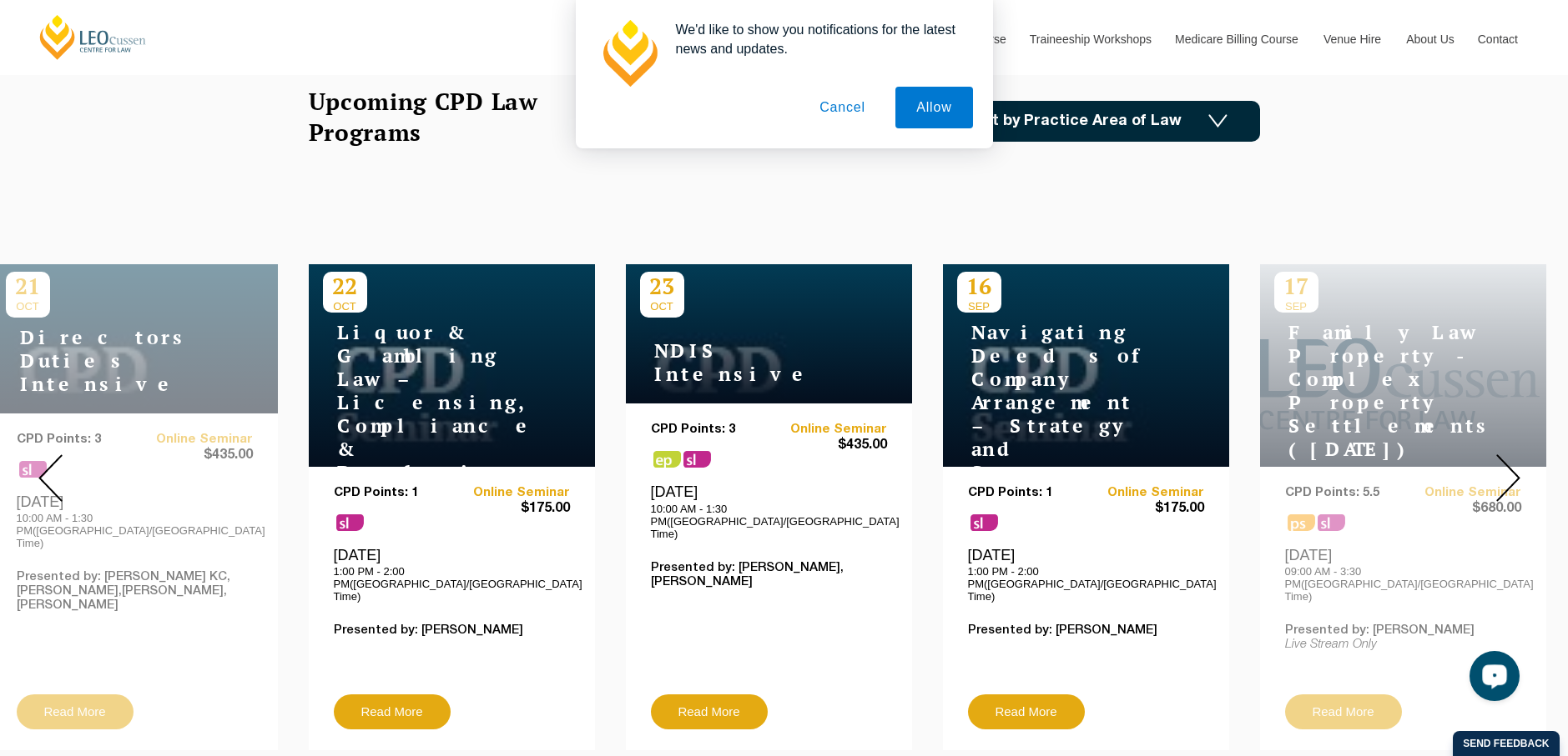
click at [1509, 465] on img at bounding box center [1507, 478] width 24 height 47
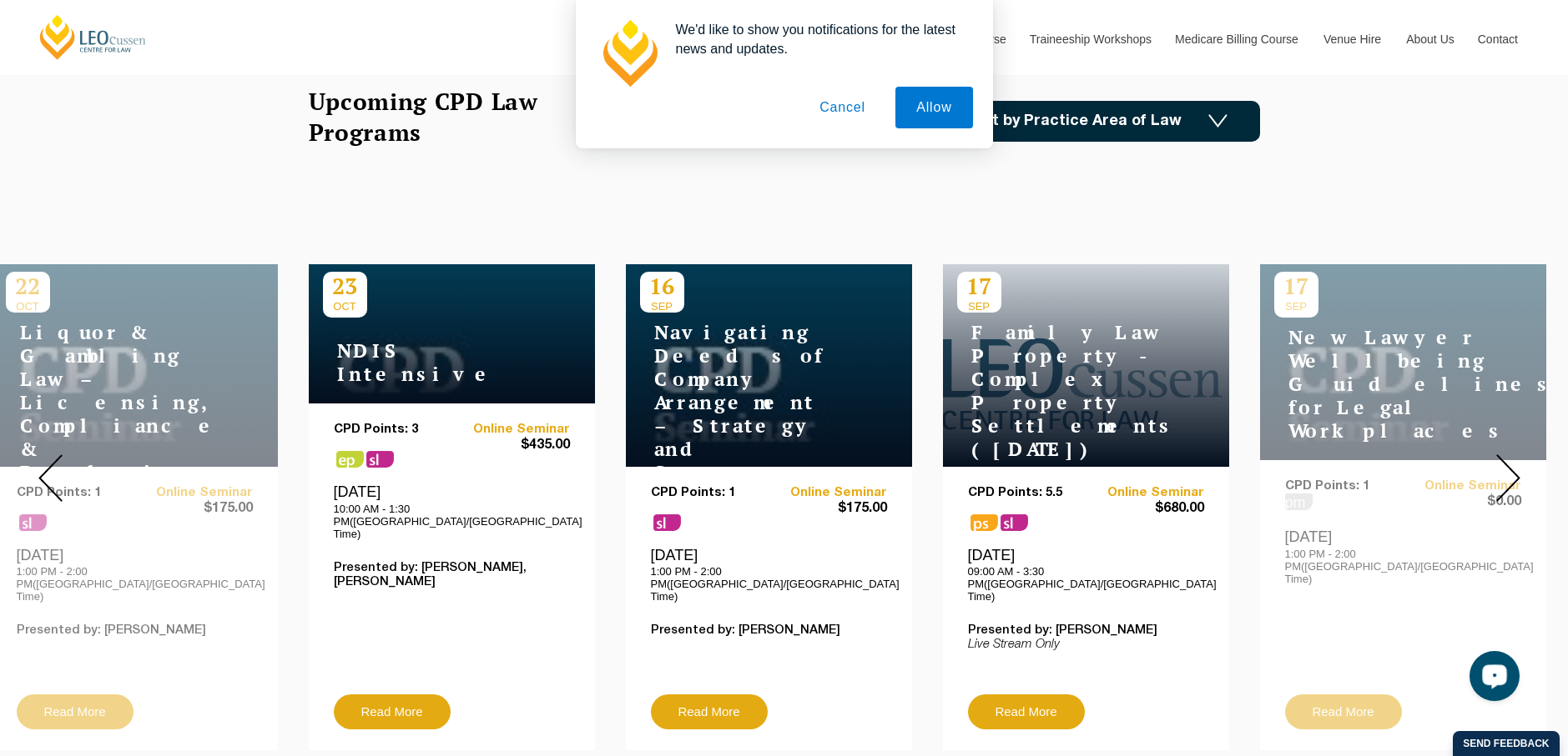
click at [1509, 465] on img at bounding box center [1507, 478] width 24 height 47
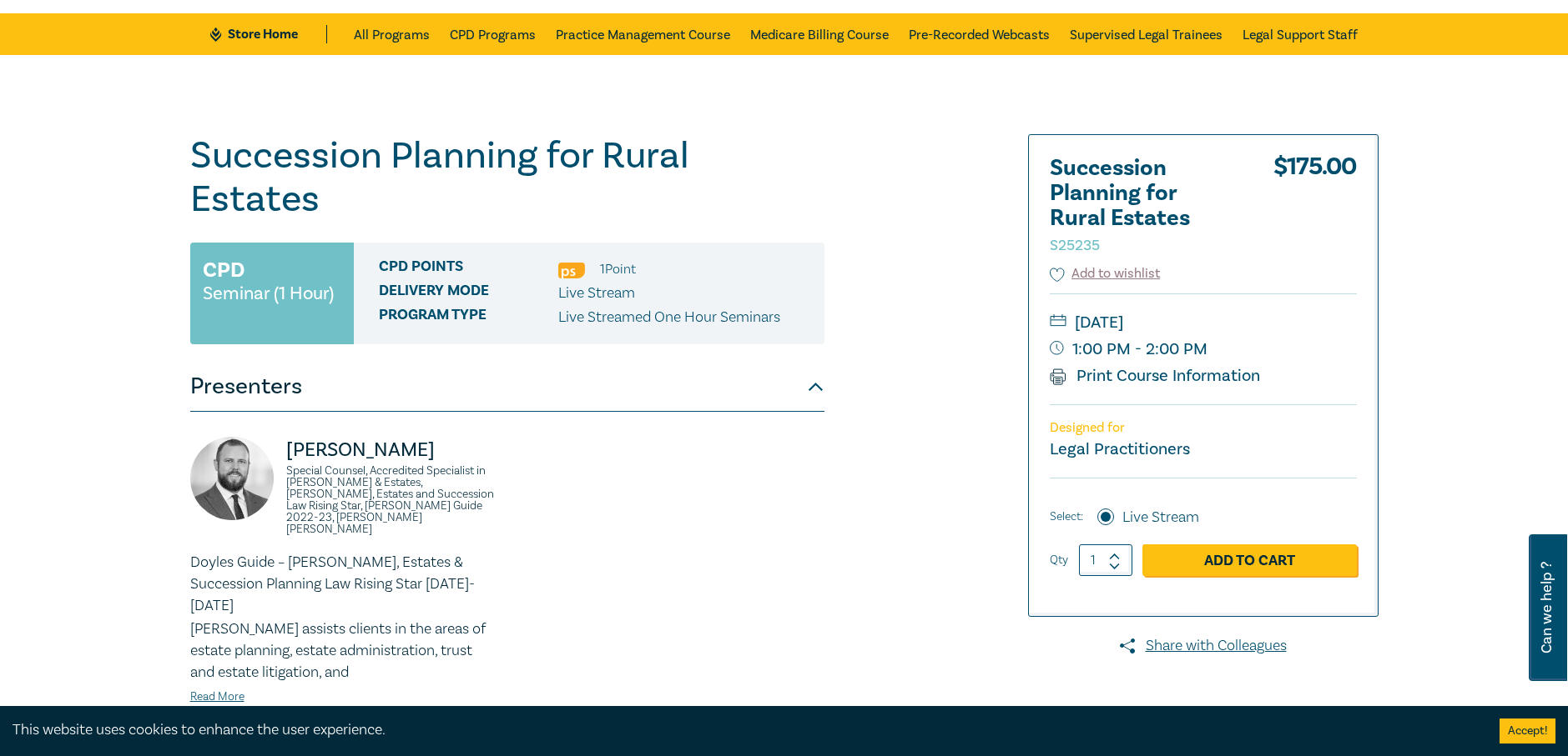
scroll to position [167, 0]
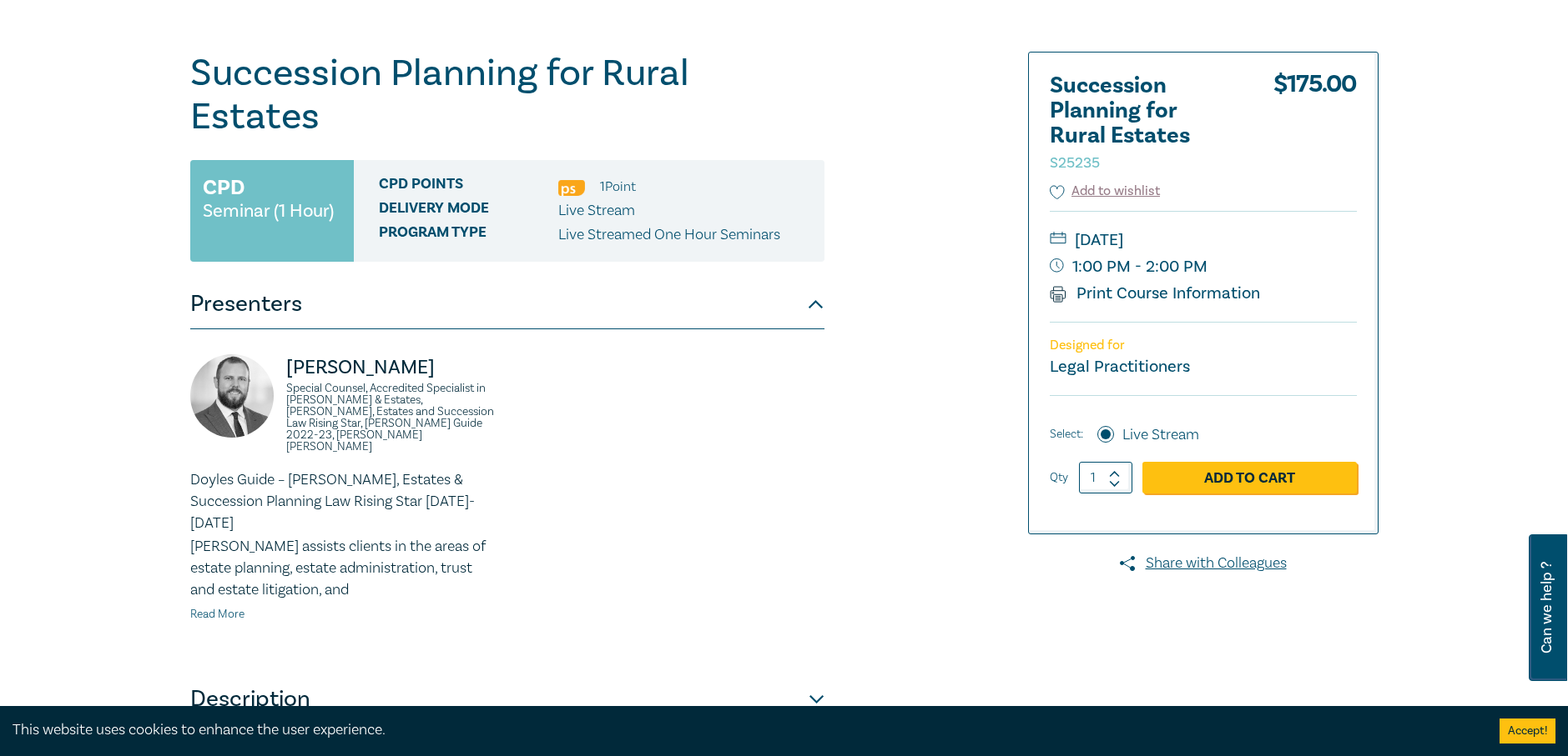
click at [204, 607] on link "Read More" at bounding box center [216, 615] width 54 height 15
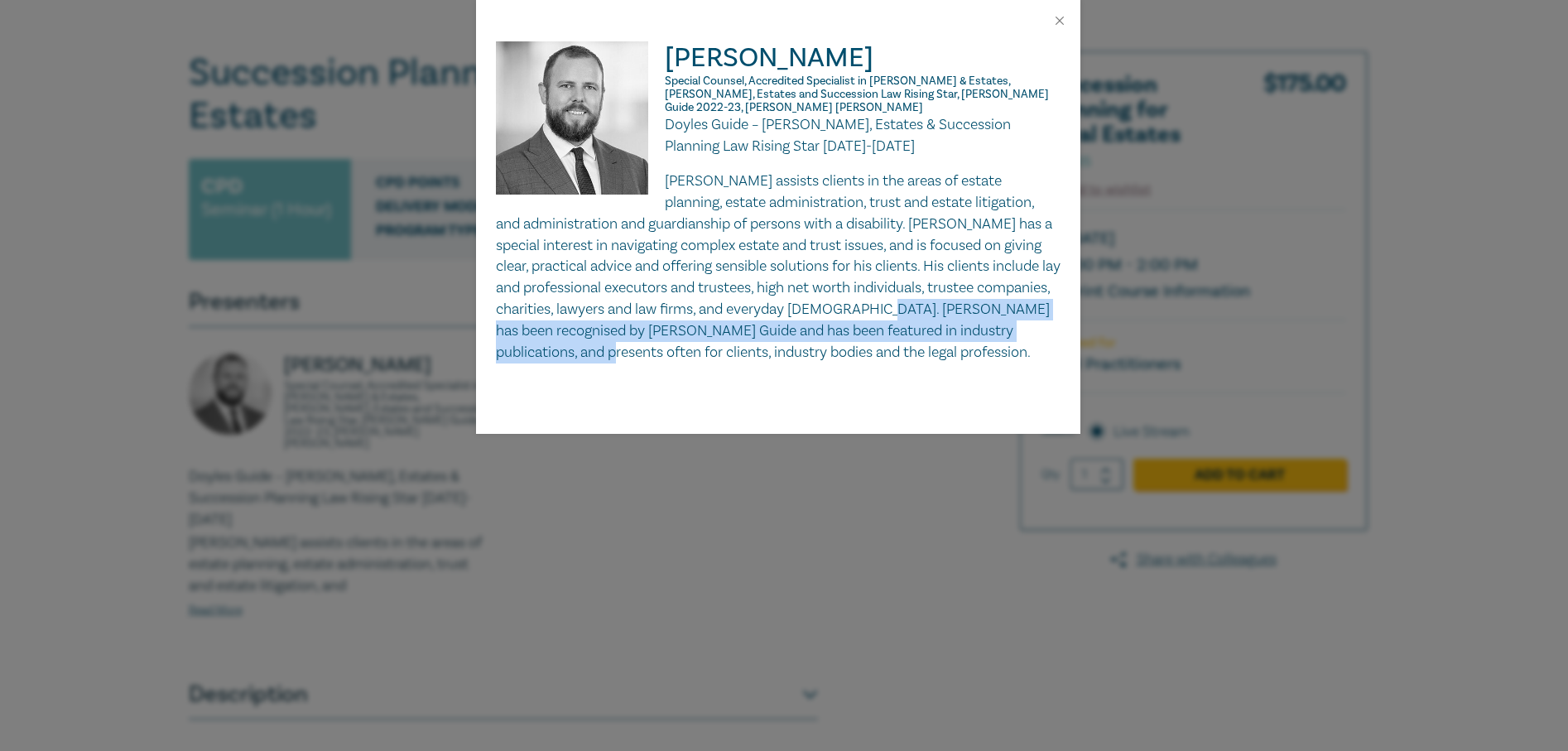
drag, startPoint x: 740, startPoint y: 311, endPoint x: 925, endPoint y: 340, distance: 187.3
click at [925, 340] on p "Jack assists clients in the areas of estate planning, estate administration, tr…" at bounding box center [777, 267] width 564 height 193
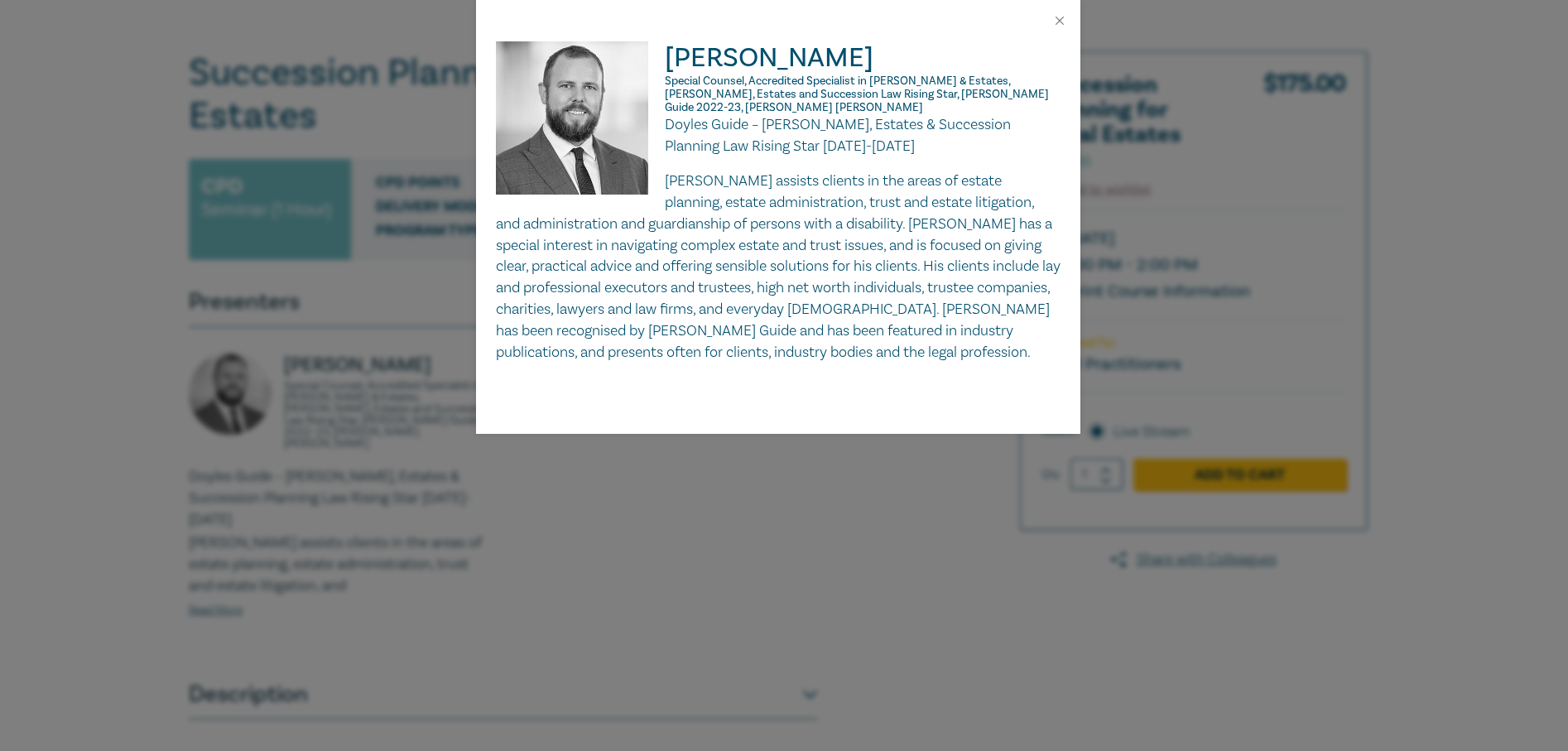
drag, startPoint x: 925, startPoint y: 340, endPoint x: 752, endPoint y: 355, distance: 173.6
click at [752, 355] on p "Jack assists clients in the areas of estate planning, estate administration, tr…" at bounding box center [777, 267] width 564 height 193
click at [1064, 15] on button "Close" at bounding box center [1059, 21] width 15 height 15
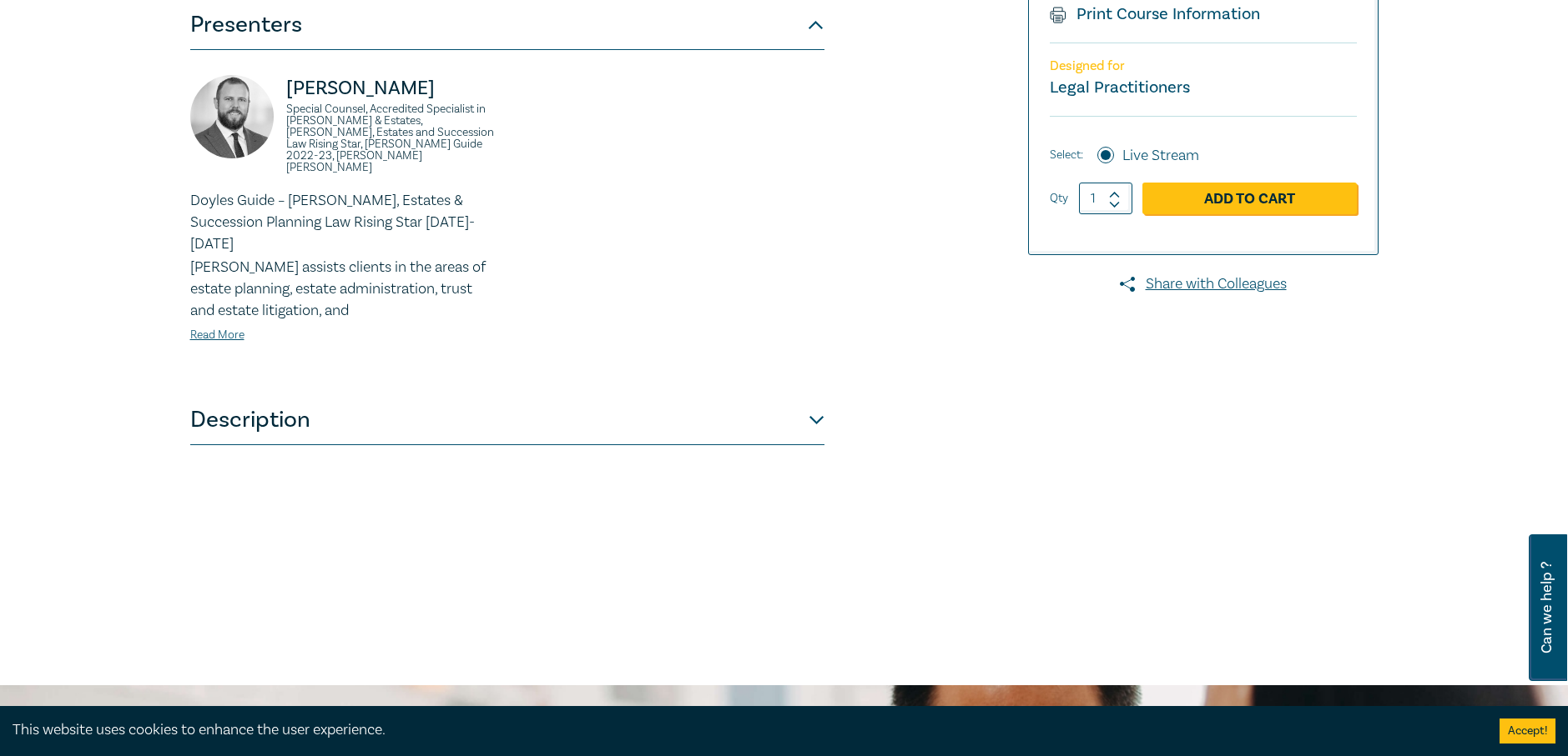
scroll to position [416, 0]
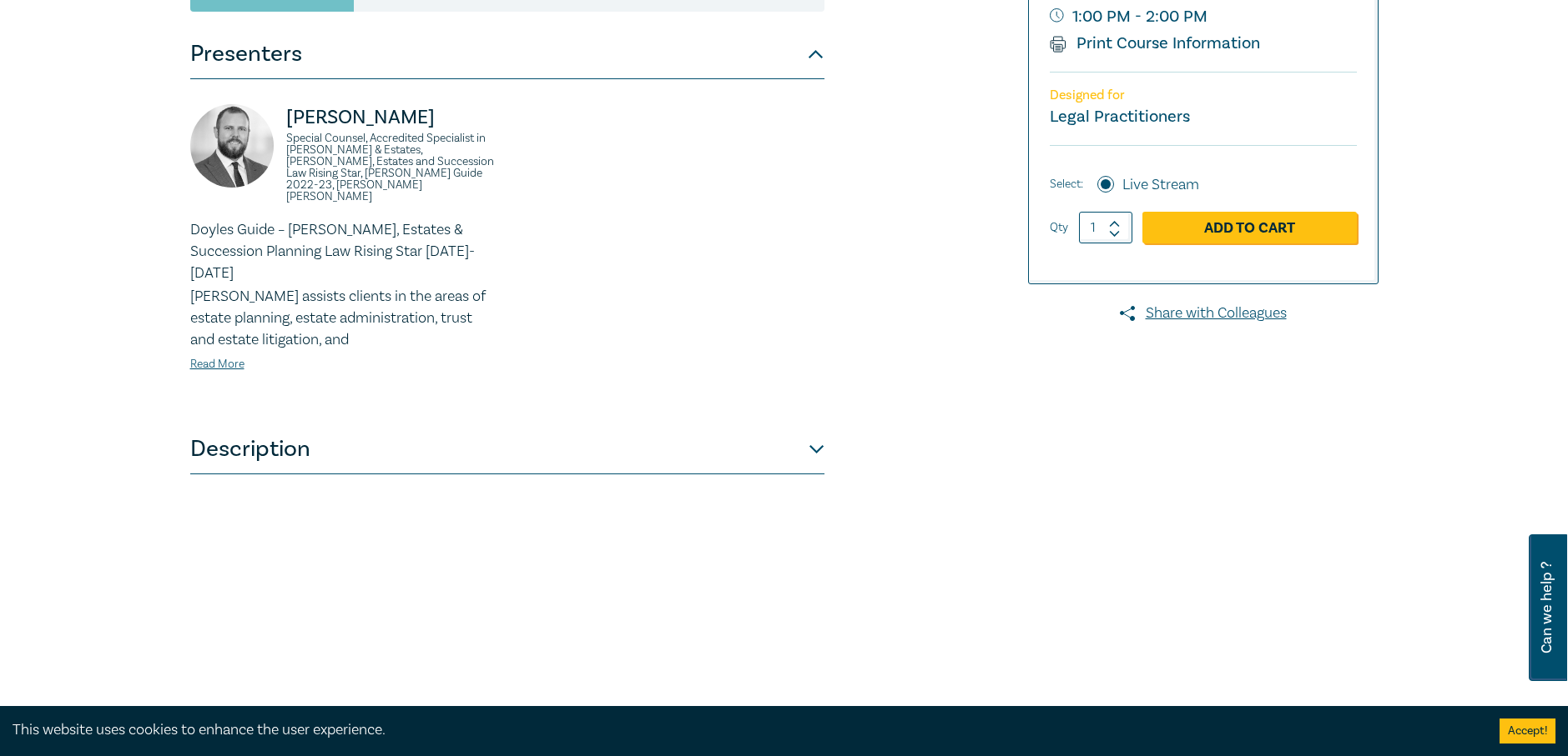
click at [810, 424] on button "Description" at bounding box center [507, 449] width 634 height 50
